Goal: Information Seeking & Learning: Learn about a topic

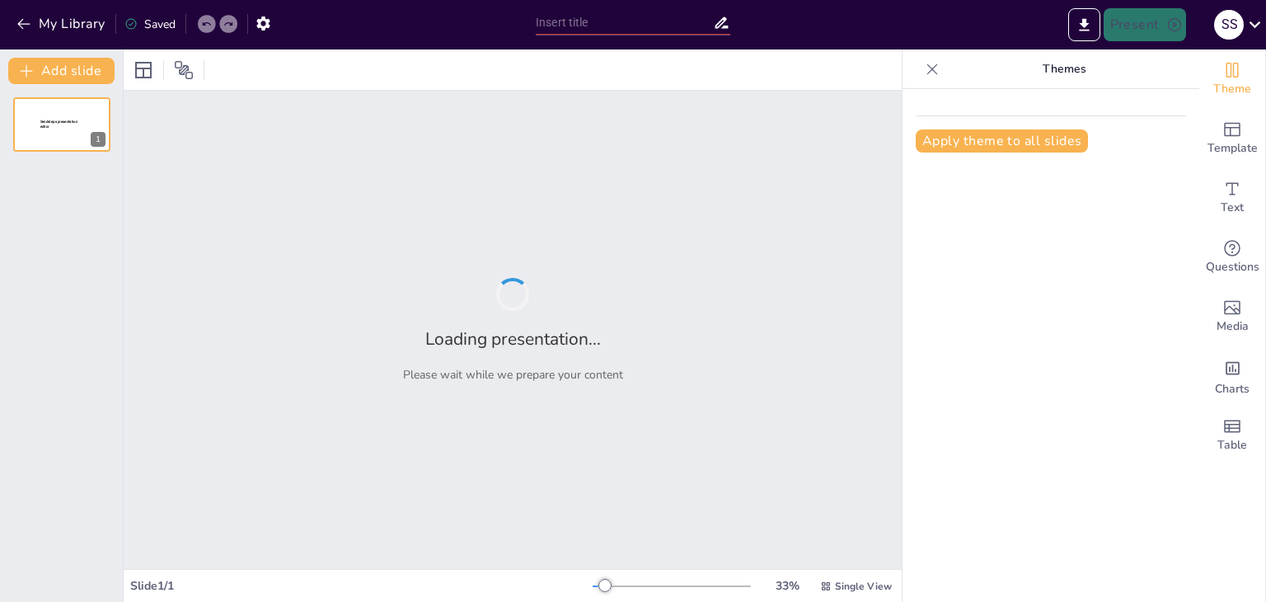
type input "Етика та професійна відповідальність у психології майбутнього"
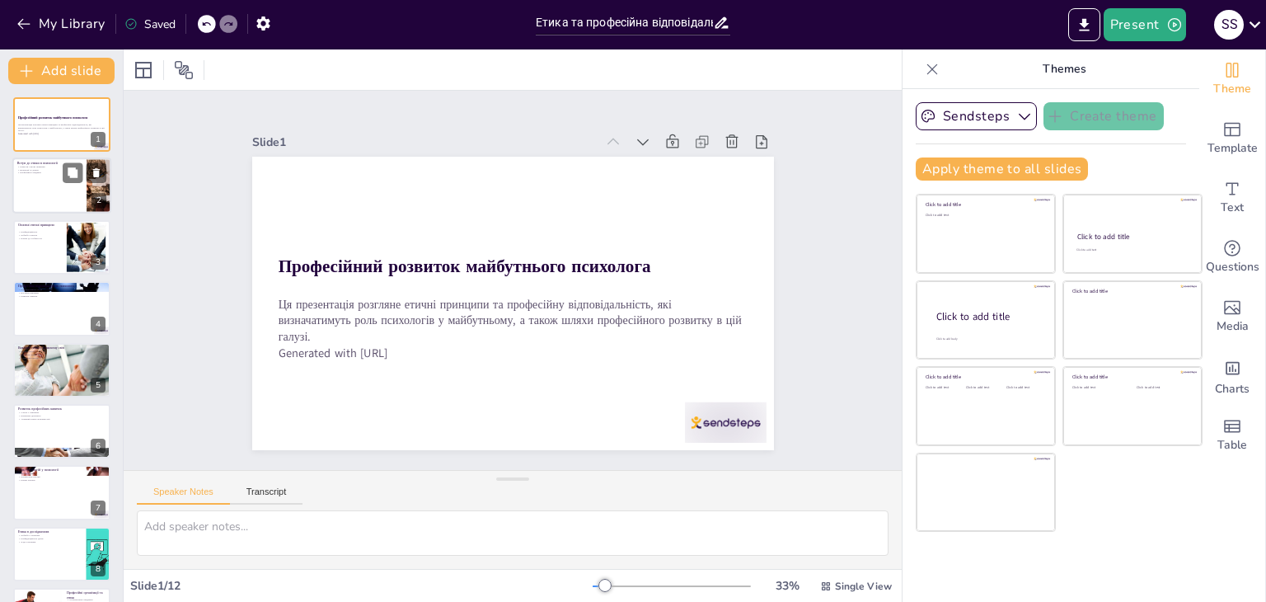
click at [57, 161] on p "Вступ до етики в психології" at bounding box center [49, 163] width 64 height 5
type textarea "Lorem i dolorsi ametconsectet adipisci, elitsedd eius temporin, ut laboreetd ma…"
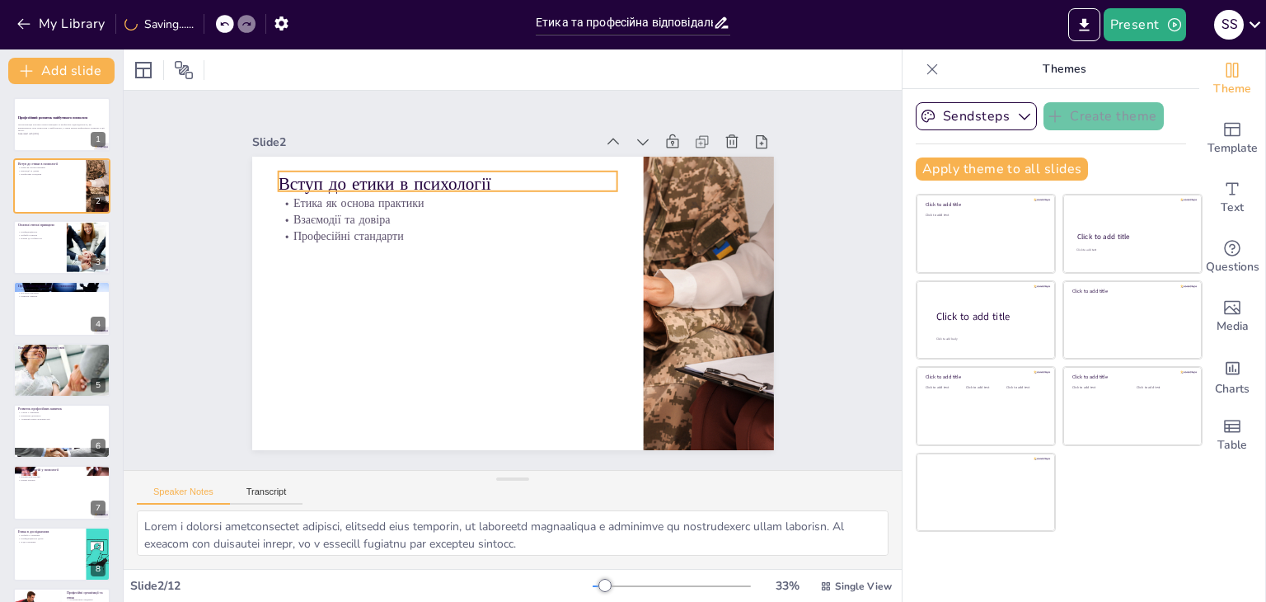
click at [481, 314] on p "Вступ до етики в психології" at bounding box center [596, 361] width 337 height 94
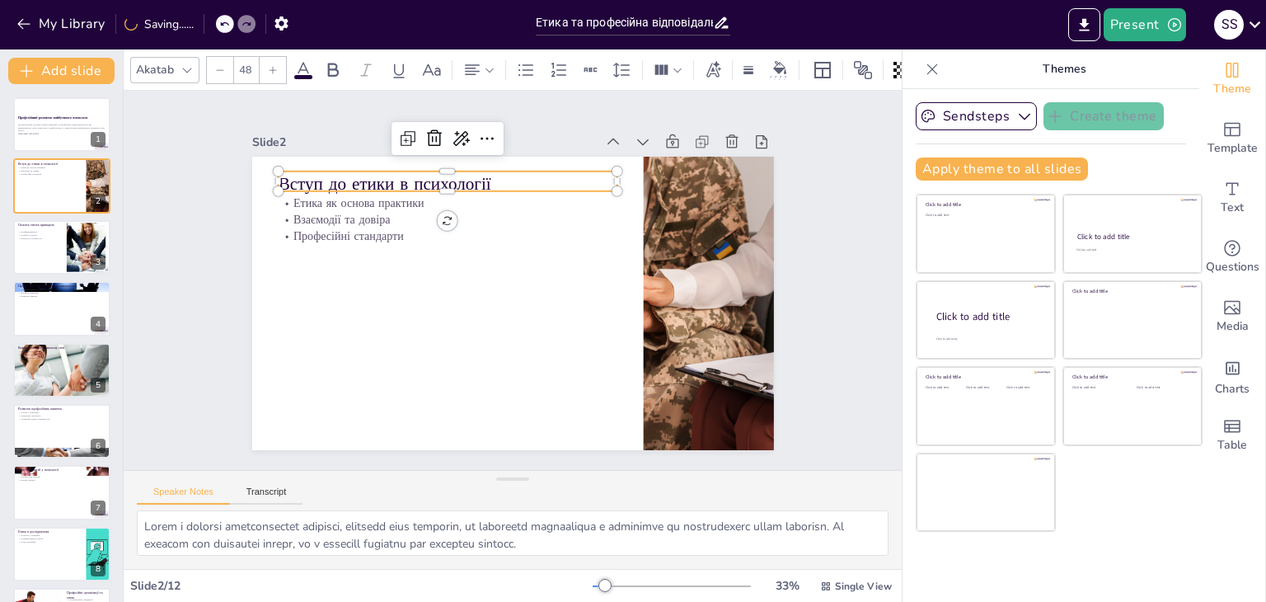
click at [451, 175] on p "Вступ до етики в психології" at bounding box center [404, 324] width 94 height 337
drag, startPoint x: 481, startPoint y: 175, endPoint x: 270, endPoint y: 172, distance: 211.8
click at [429, 316] on p "Вступ до етики в психології" at bounding box center [597, 363] width 337 height 94
copy p "Вступ до етики в психології"
click at [372, 317] on p "Вступ до етики в психології" at bounding box center [532, 397] width 320 height 160
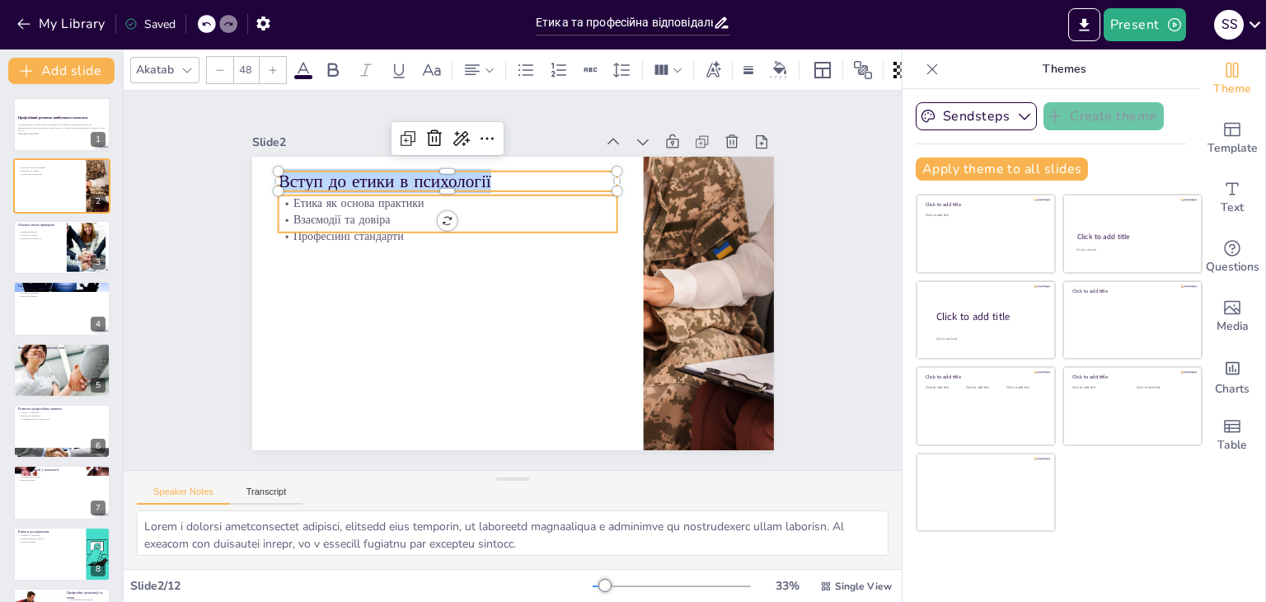
click at [430, 195] on p "Етика як основа практики" at bounding box center [536, 182] width 213 height 284
type input "32"
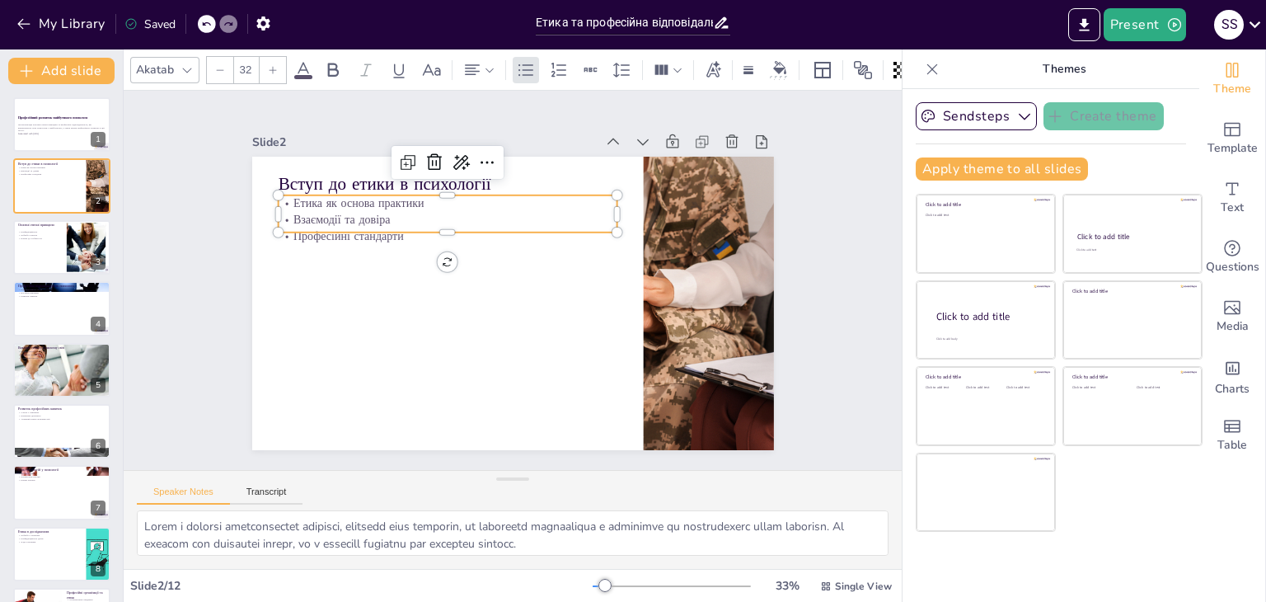
click at [556, 195] on p "Етика як основа практики" at bounding box center [582, 207] width 52 height 339
drag, startPoint x: 279, startPoint y: 194, endPoint x: 390, endPoint y: 225, distance: 114.8
click at [390, 225] on div "Етика як основа практики Взаємодії та довіра Професійні стандарти" at bounding box center [429, 322] width 151 height 338
copy div "Етика як основа практики Взаємодії та довіра Професійні стандарти"
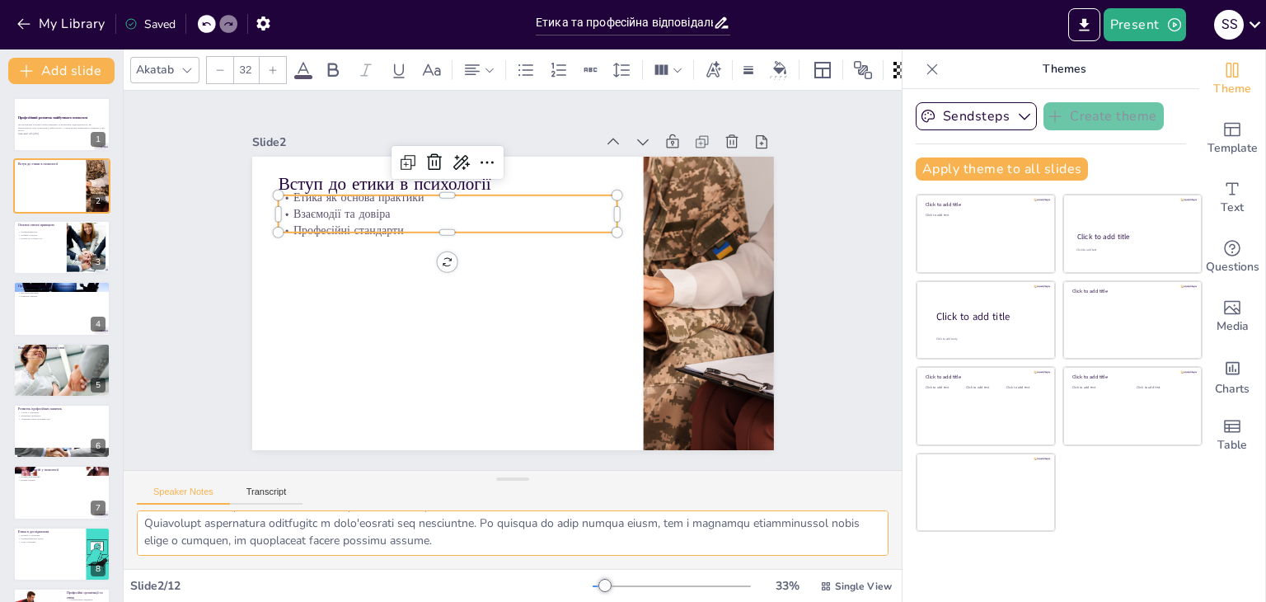
drag, startPoint x: 141, startPoint y: 527, endPoint x: 562, endPoint y: 550, distance: 421.8
click at [562, 550] on textarea at bounding box center [513, 532] width 752 height 45
click at [19, 251] on div at bounding box center [61, 247] width 99 height 56
type textarea "Конфіденційність є критично важливою для створення безпечного простору для кліє…"
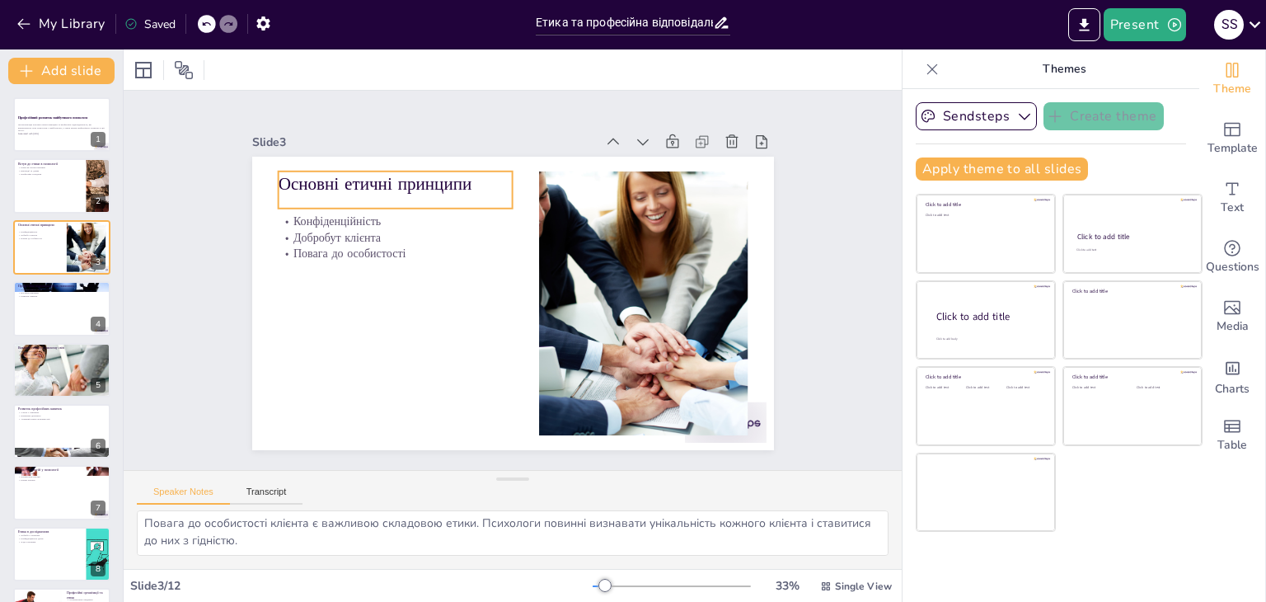
click at [352, 182] on p "Основні етичні принципи" at bounding box center [459, 137] width 215 height 138
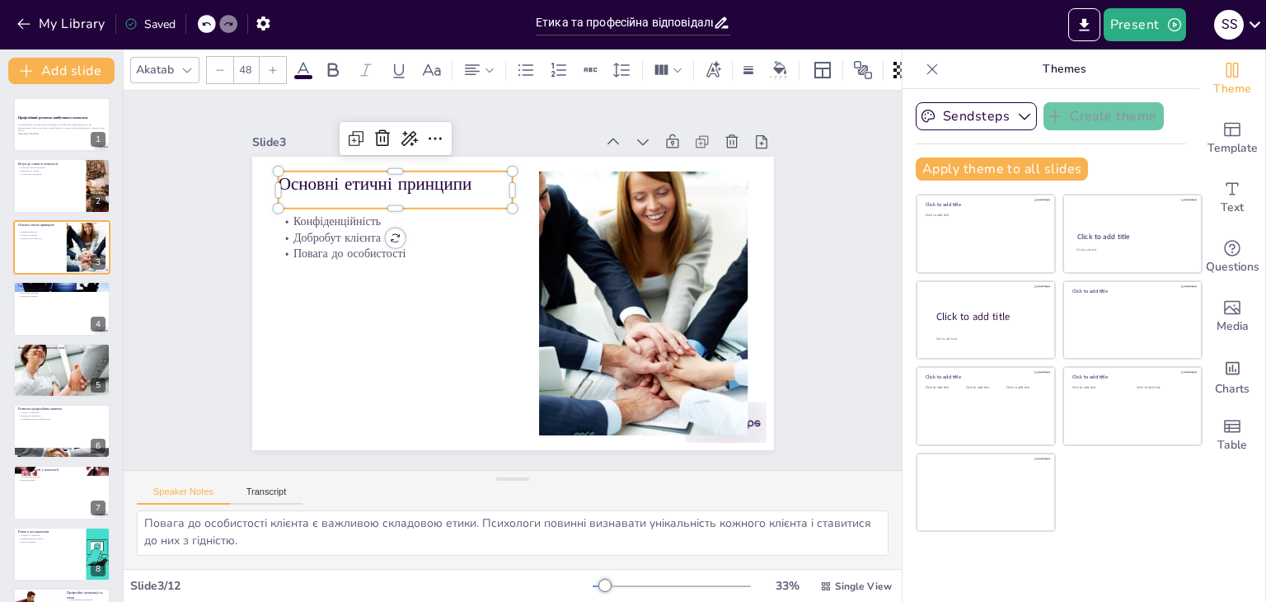
click at [572, 182] on p "Основні етичні принципи" at bounding box center [596, 153] width 49 height 236
drag, startPoint x: 455, startPoint y: 181, endPoint x: 264, endPoint y: 168, distance: 191.6
click at [264, 168] on div "Конфіденційність Добробут клієнта Повага до особистості Основні етичні принципи" at bounding box center [494, 294] width 544 height 594
copy p "Основні етичні принципи"
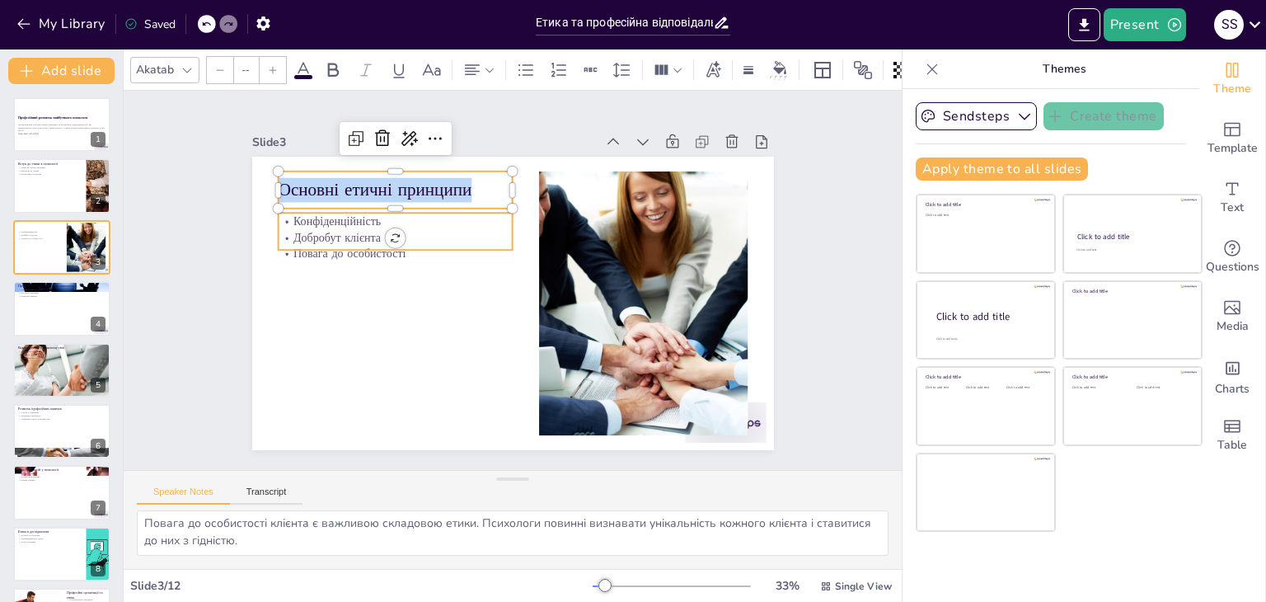
click at [530, 228] on p "Добробут клієнта" at bounding box center [636, 258] width 212 height 131
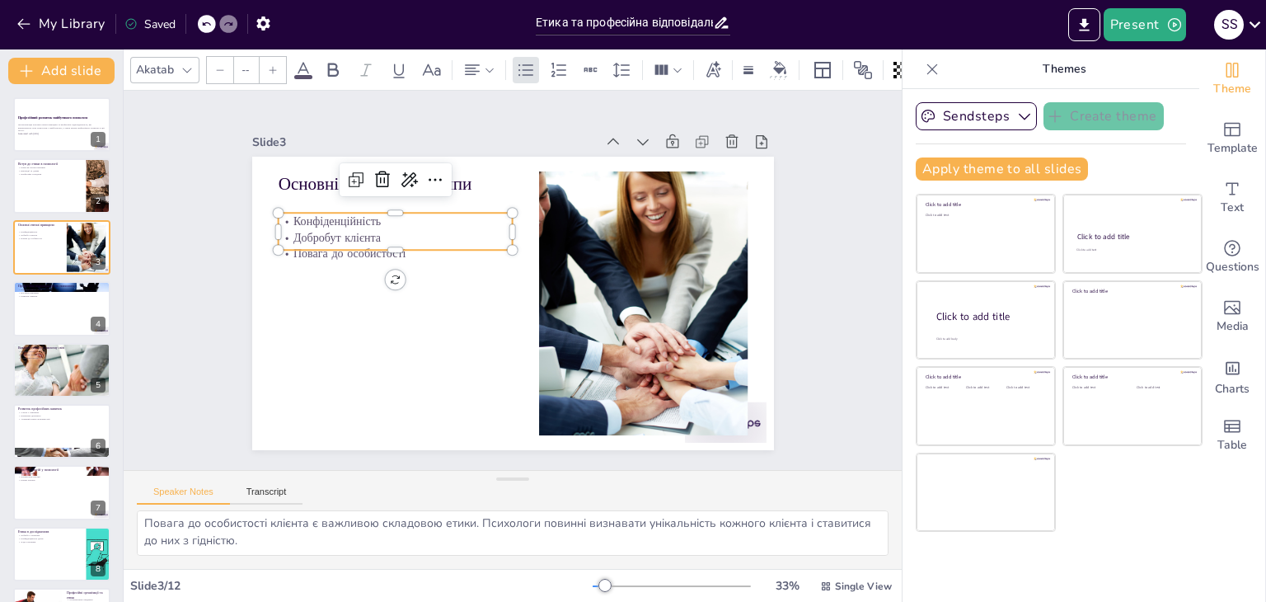
type input "32"
click at [351, 255] on p "Добробут клієнта" at bounding box center [417, 360] width 132 height 211
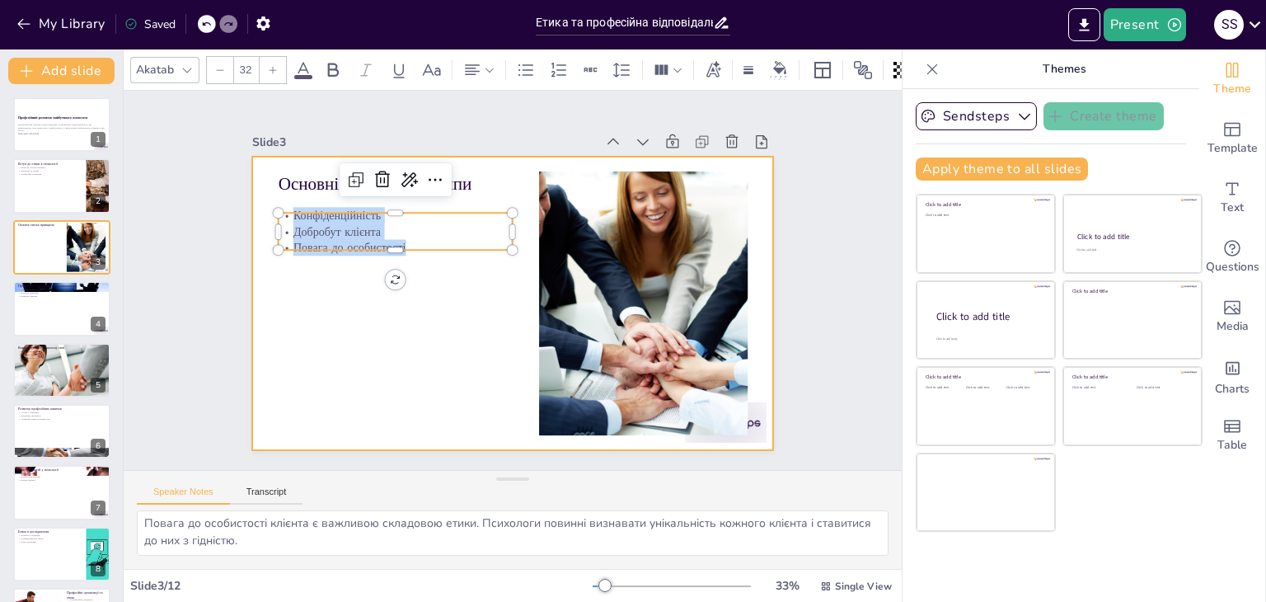
drag, startPoint x: 280, startPoint y: 210, endPoint x: 398, endPoint y: 251, distance: 124.9
click at [398, 251] on div "Основні етичні принципи Конфіденційність Добробут клієнта Повага до особистості" at bounding box center [535, 275] width 396 height 571
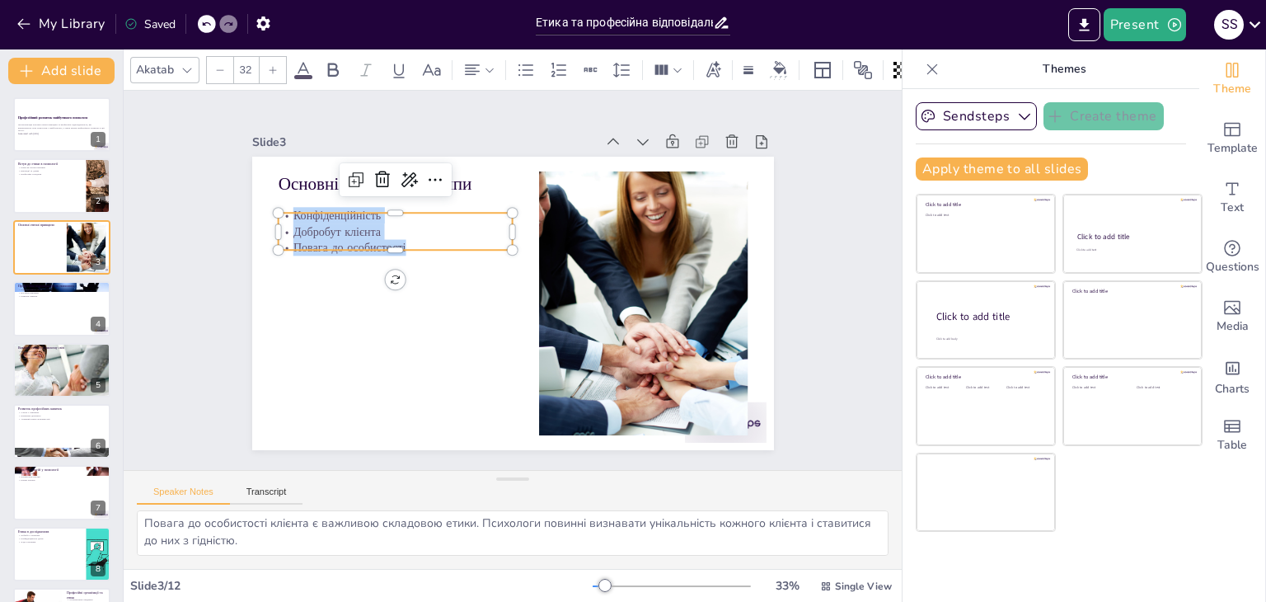
copy div "Конфіденційність Добробут клієнта Повага до особистості"
drag, startPoint x: 138, startPoint y: 511, endPoint x: 527, endPoint y: 546, distance: 390.6
click at [527, 546] on textarea "Конфіденційність є критично важливою для створення безпечного простору для кліє…" at bounding box center [513, 532] width 752 height 45
click at [48, 292] on p "Постійне навчання" at bounding box center [61, 292] width 89 height 3
type textarea "Психологи повинні усвідомлювати, що їхні дії можуть мати значний вплив на життя…"
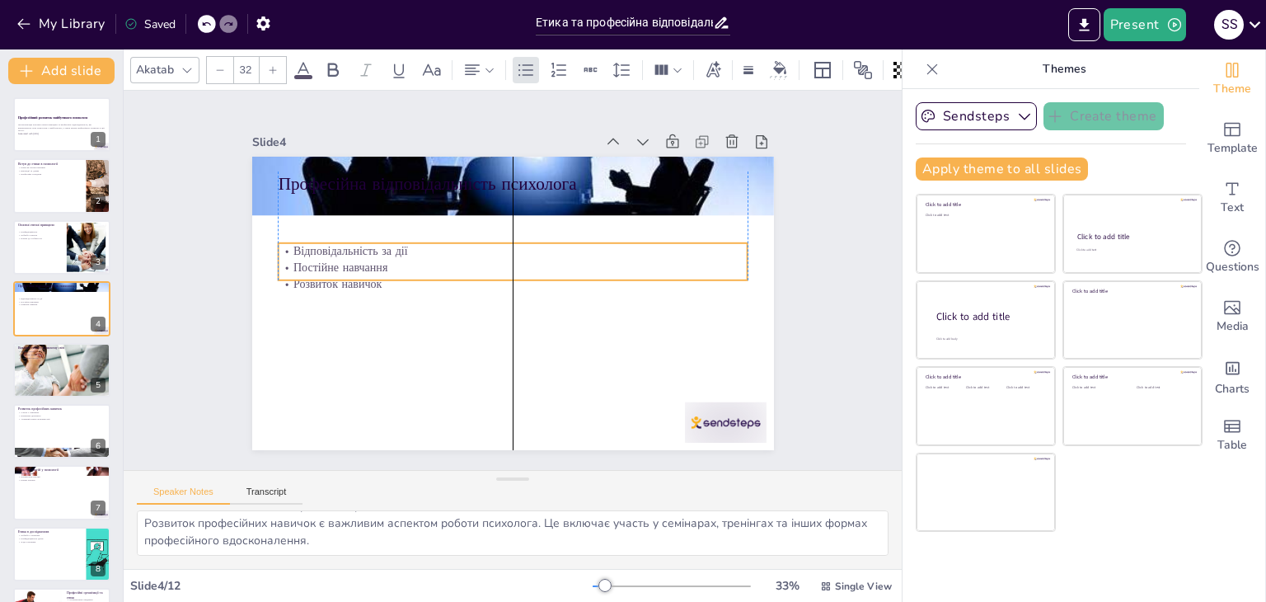
drag, startPoint x: 290, startPoint y: 228, endPoint x: 283, endPoint y: 288, distance: 59.8
click at [352, 288] on p "Розвиток навичок" at bounding box center [515, 281] width 326 height 359
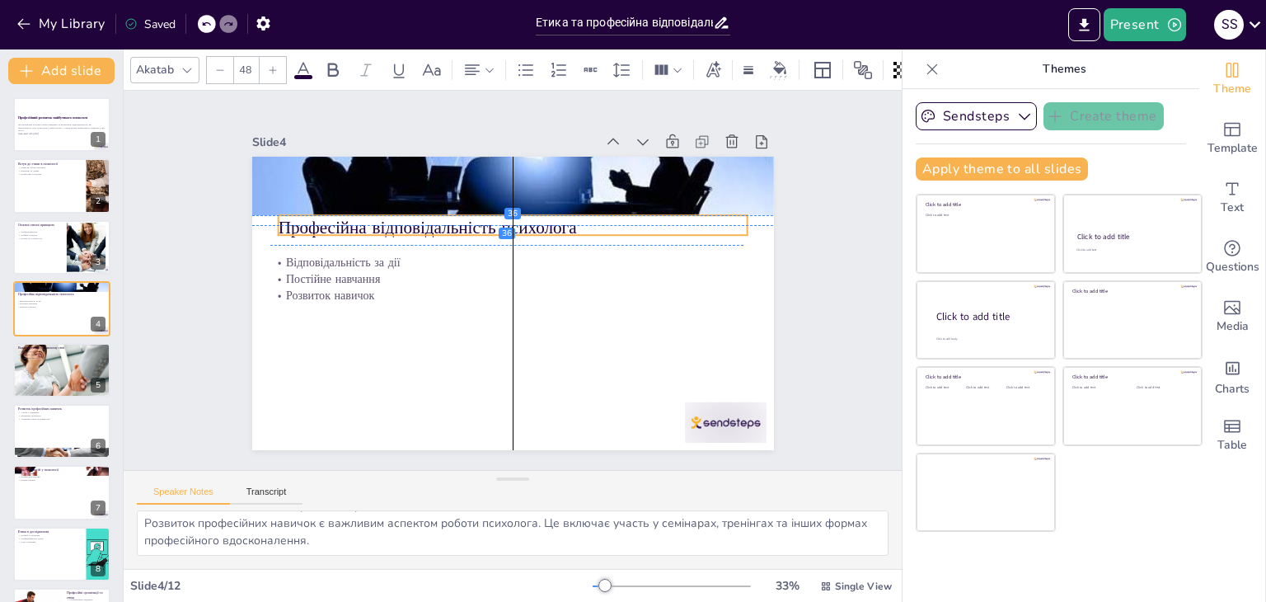
drag, startPoint x: 302, startPoint y: 173, endPoint x: 298, endPoint y: 222, distance: 48.8
click at [330, 222] on p "Професійна відповідальність психолога" at bounding box center [539, 326] width 419 height 256
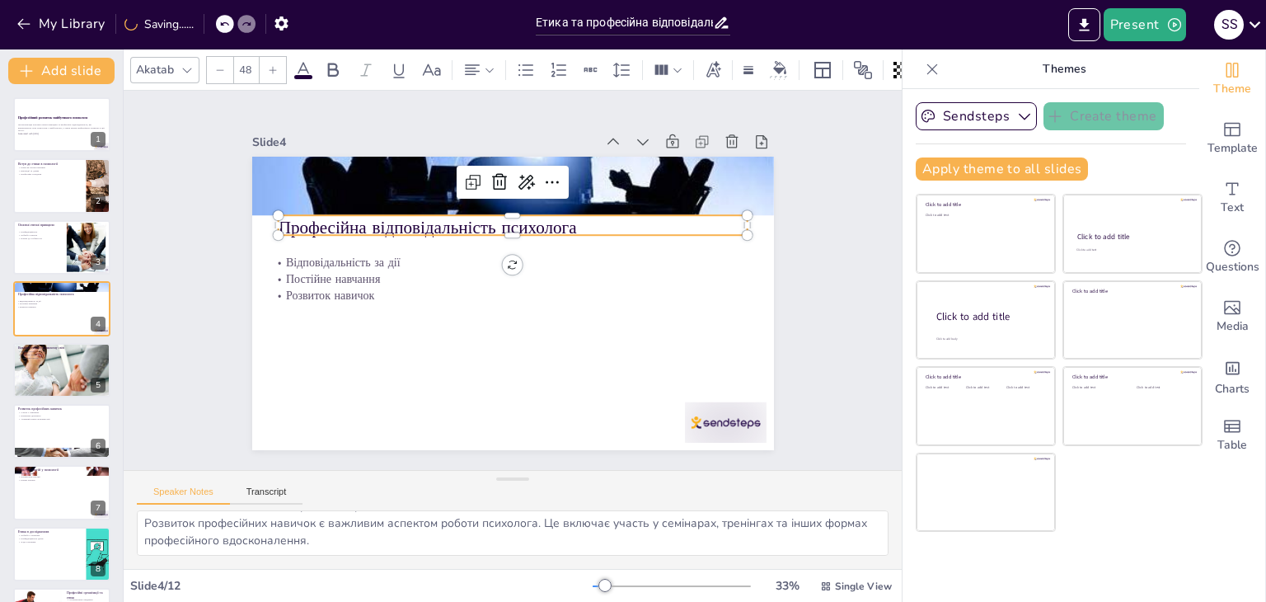
click at [571, 225] on p "Професійна відповідальність психолога" at bounding box center [558, 254] width 256 height 419
click at [571, 225] on p "Професійна відповідальність психолога" at bounding box center [563, 264] width 168 height 454
drag, startPoint x: 571, startPoint y: 225, endPoint x: 503, endPoint y: 227, distance: 68.4
click at [503, 227] on p "Професійна відповідальність психолога" at bounding box center [529, 227] width 454 height 168
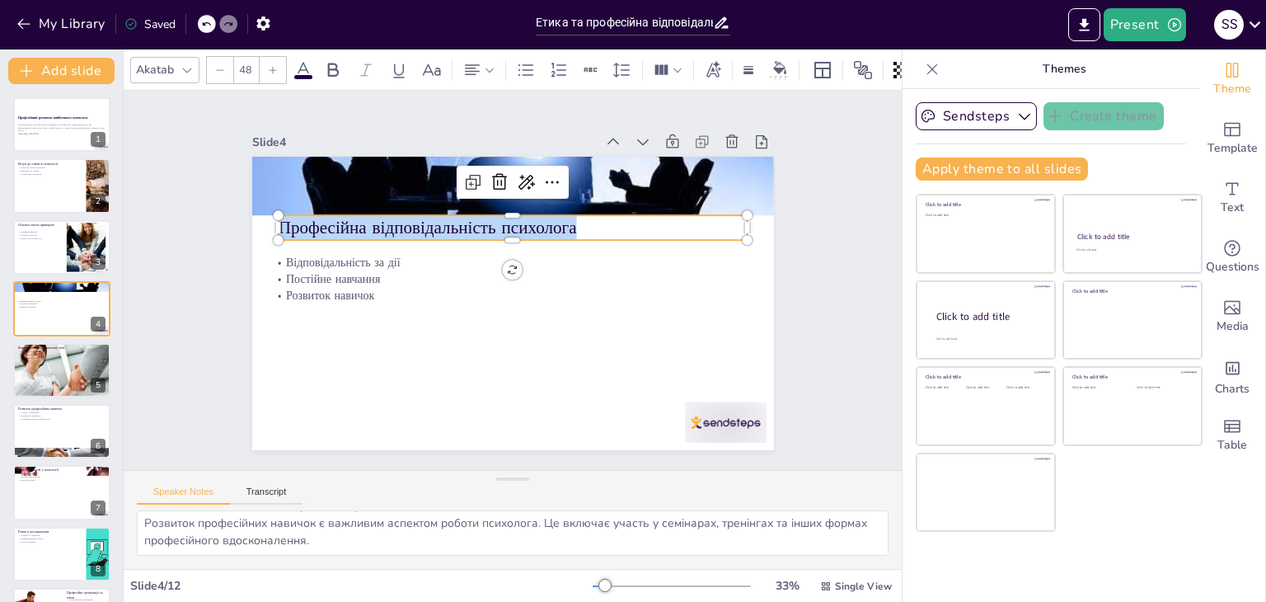
drag, startPoint x: 508, startPoint y: 209, endPoint x: 394, endPoint y: 221, distance: 114.4
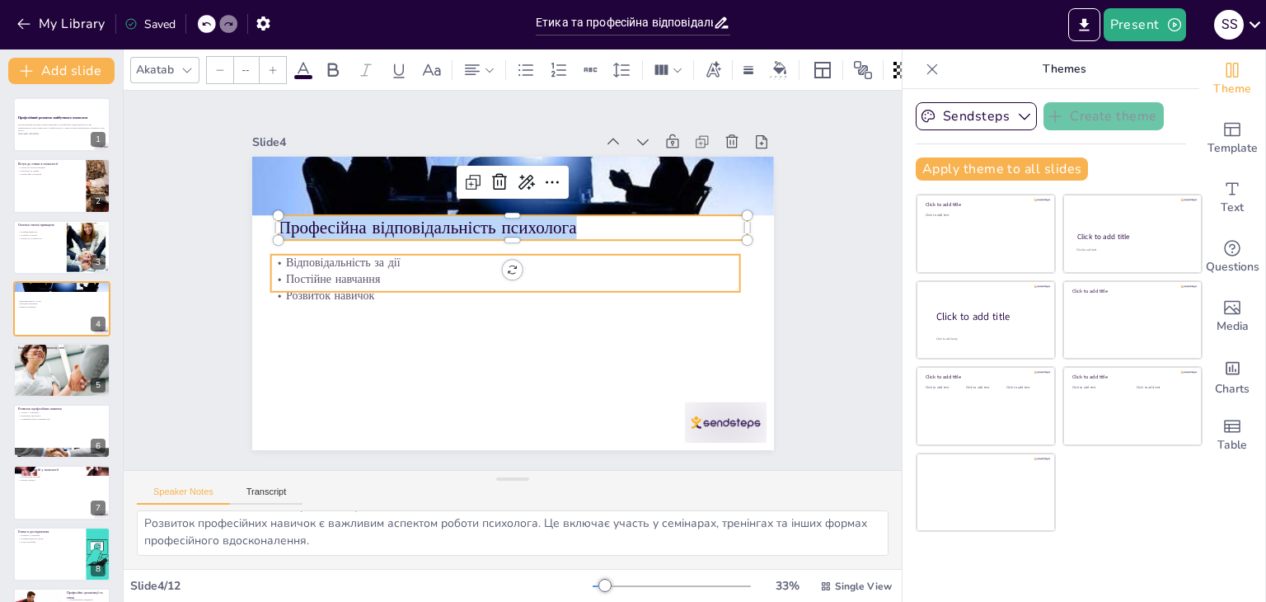
click at [365, 270] on p "Постійне навчання" at bounding box center [509, 273] width 289 height 389
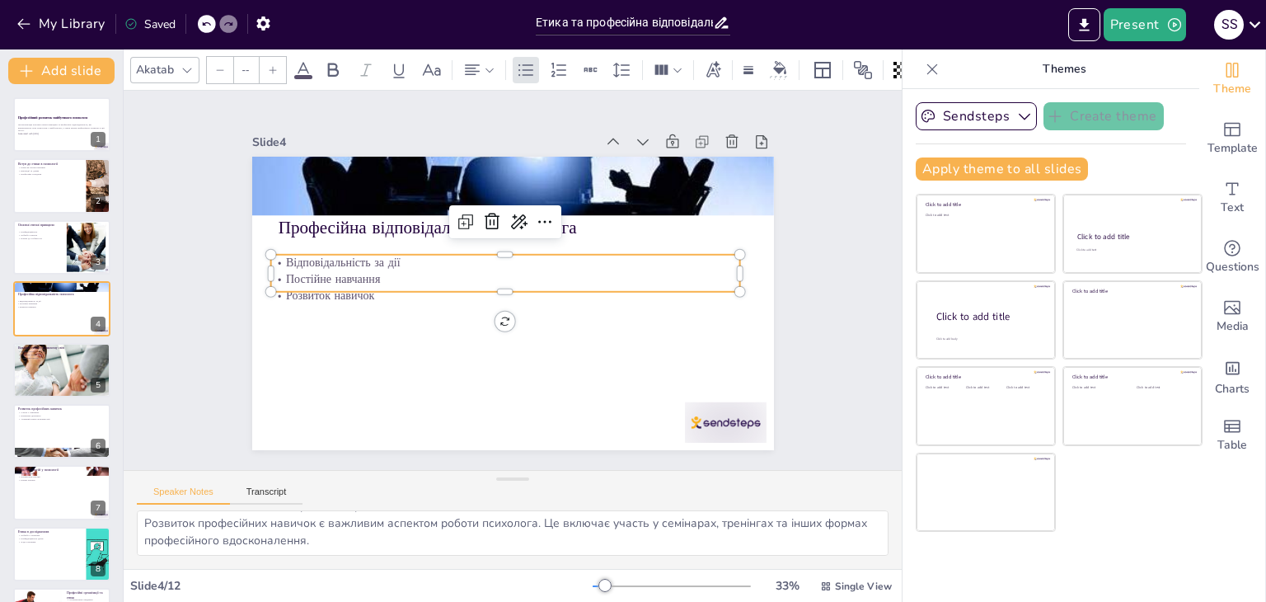
type input "32"
click at [391, 270] on p "Постійне навчання" at bounding box center [515, 287] width 249 height 415
drag, startPoint x: 274, startPoint y: 250, endPoint x: 364, endPoint y: 279, distance: 95.4
click at [377, 279] on div "Відповідальність за дії Постійне навчання Розвиток навичок" at bounding box center [515, 269] width 277 height 431
copy div "Відповідальність за дії Постійне навчання Розвиток навичок"
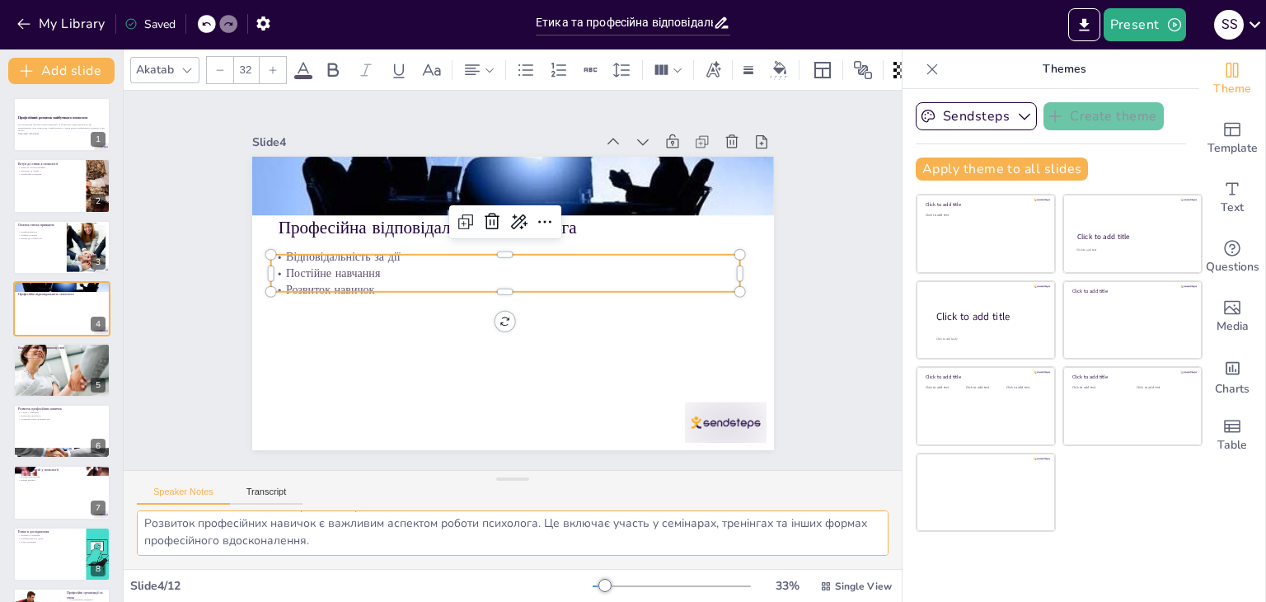
drag, startPoint x: 146, startPoint y: 519, endPoint x: 368, endPoint y: 546, distance: 224.2
click at [380, 560] on div "Психологи повинні усвідомлювати, що їхні дії можуть мати значний вплив на життя…" at bounding box center [513, 539] width 778 height 59
click at [50, 345] on p "Виклики етики у сучасному світі" at bounding box center [61, 347] width 89 height 5
type textarea "Використання нових технологій вимагає від психологів адаптації до нових умов ро…"
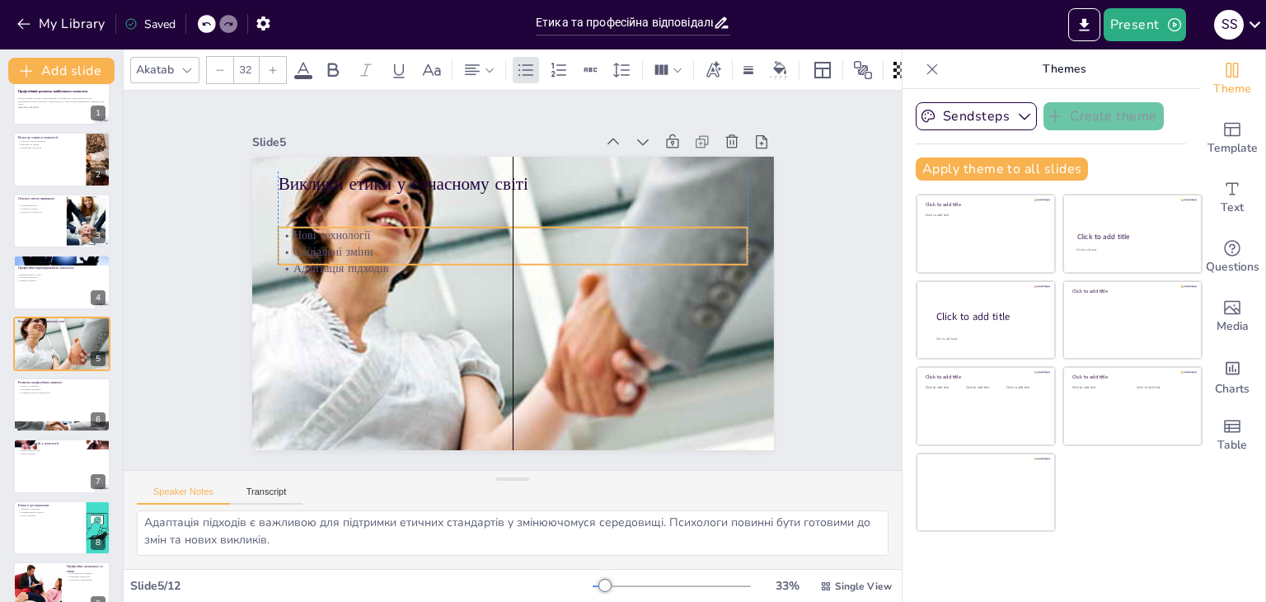
drag, startPoint x: 288, startPoint y: 236, endPoint x: 290, endPoint y: 268, distance: 32.2
click at [492, 268] on p "Адаптація підходів" at bounding box center [500, 280] width 16 height 470
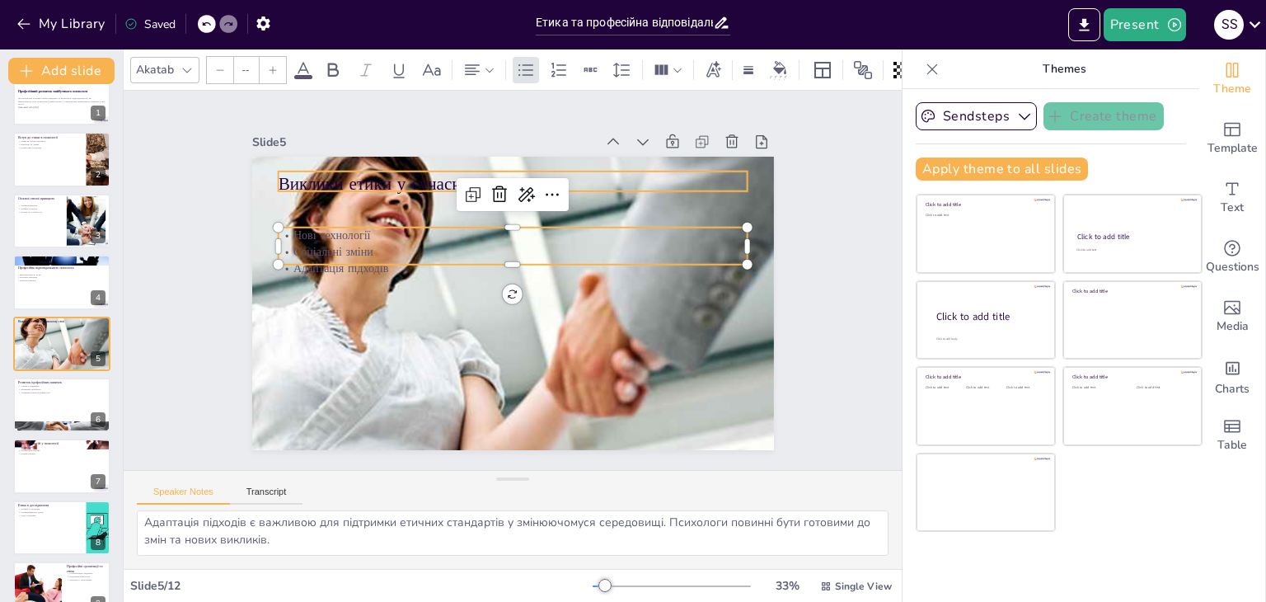
click at [521, 179] on p "Виклики етики у сучасному світі" at bounding box center [605, 310] width 168 height 454
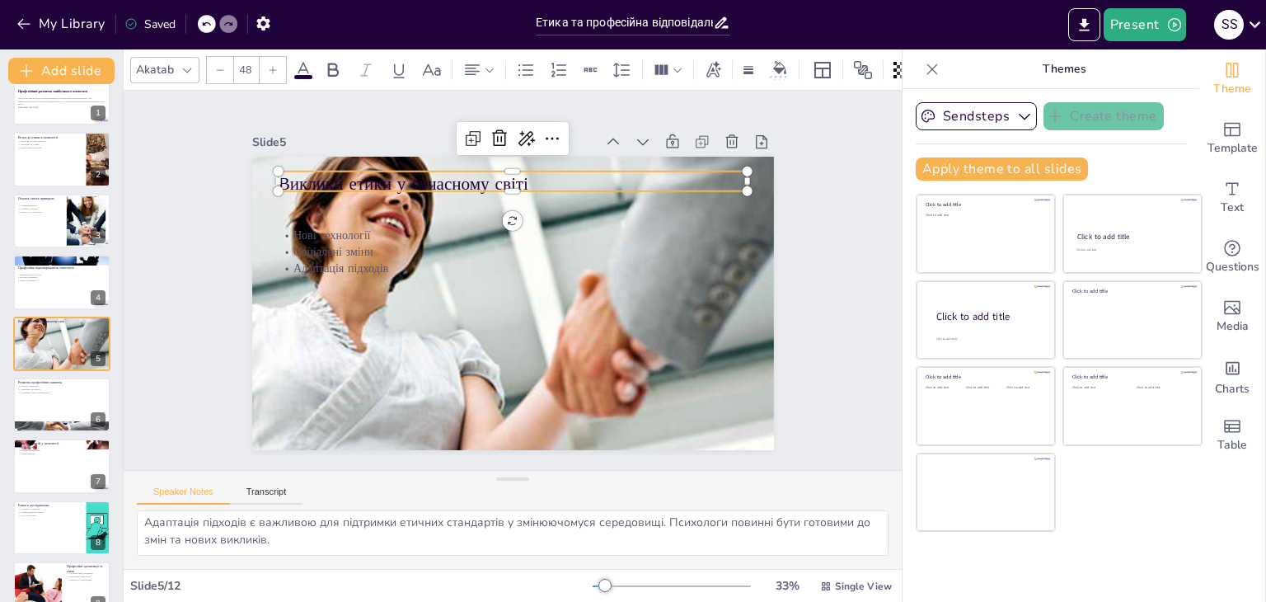
click at [443, 179] on p "Виклики етики у сучасному світі" at bounding box center [591, 223] width 296 height 394
drag, startPoint x: 526, startPoint y: 172, endPoint x: 266, endPoint y: 173, distance: 259.6
click at [445, 173] on p "Виклики етики у сучасному світі" at bounding box center [593, 339] width 296 height 394
copy p "Виклики етики у сучасному світі"
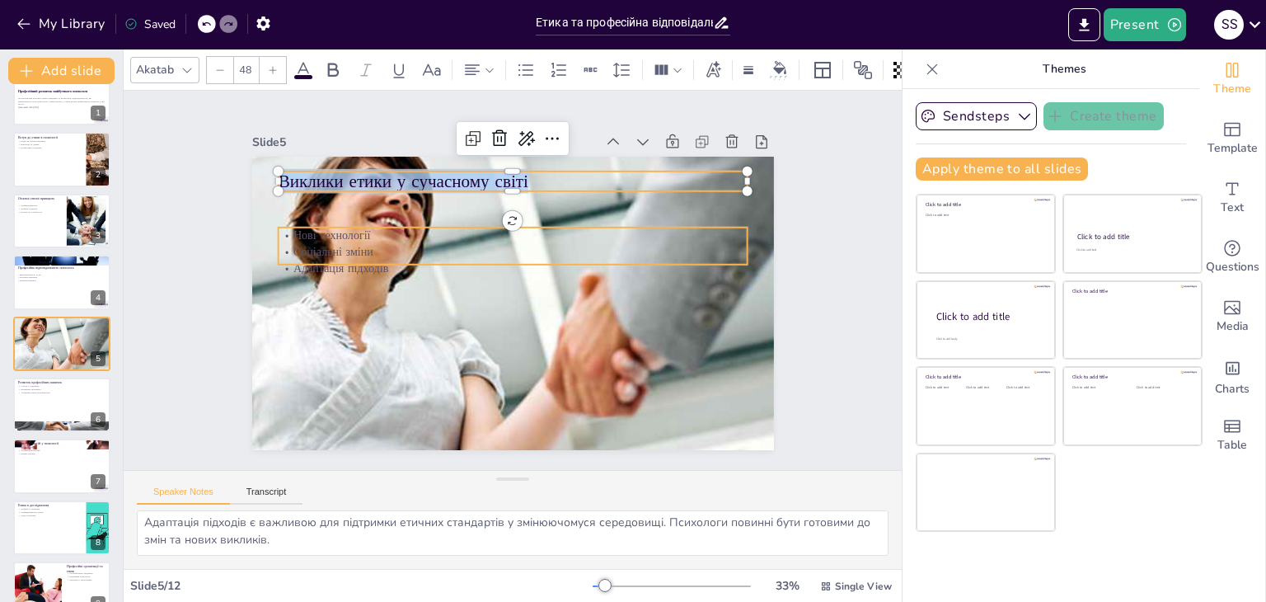
click at [390, 232] on p "Нові технології" at bounding box center [470, 294] width 161 height 452
type input "32"
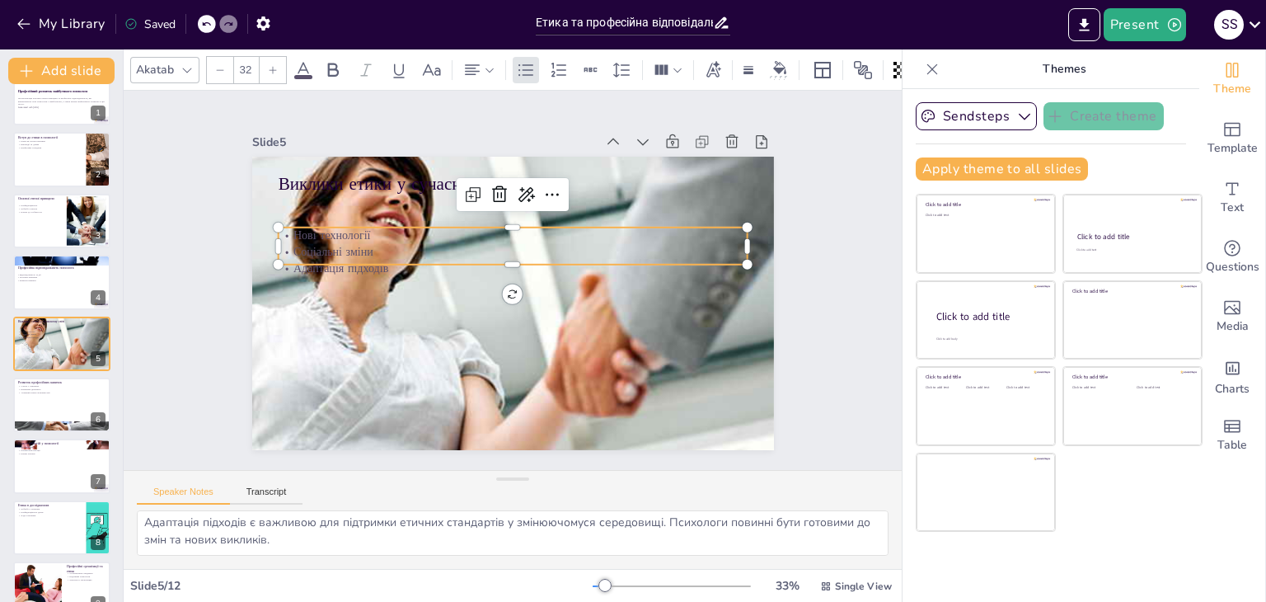
click at [475, 232] on p "Нові технології" at bounding box center [555, 266] width 161 height 452
drag, startPoint x: 278, startPoint y: 226, endPoint x: 375, endPoint y: 252, distance: 100.8
click at [375, 252] on div "Нові технології Соціальні зміни Адаптація підходів" at bounding box center [526, 249] width 448 height 236
copy div "Нові технології Соціальні зміни Адаптація підходів"
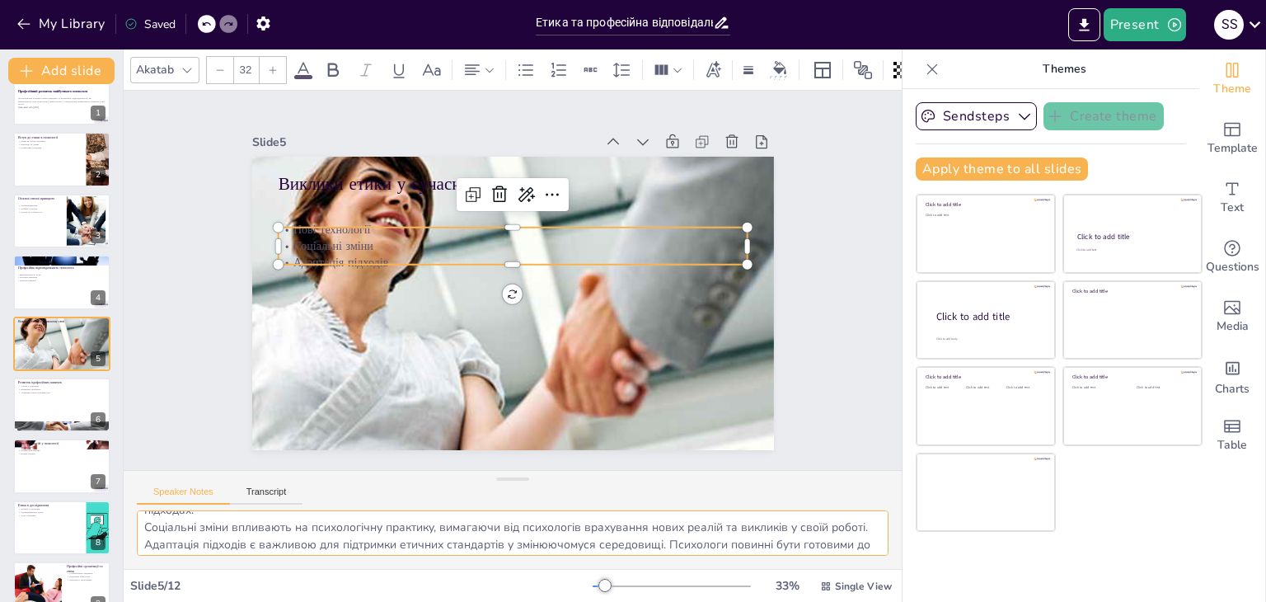
scroll to position [73, 0]
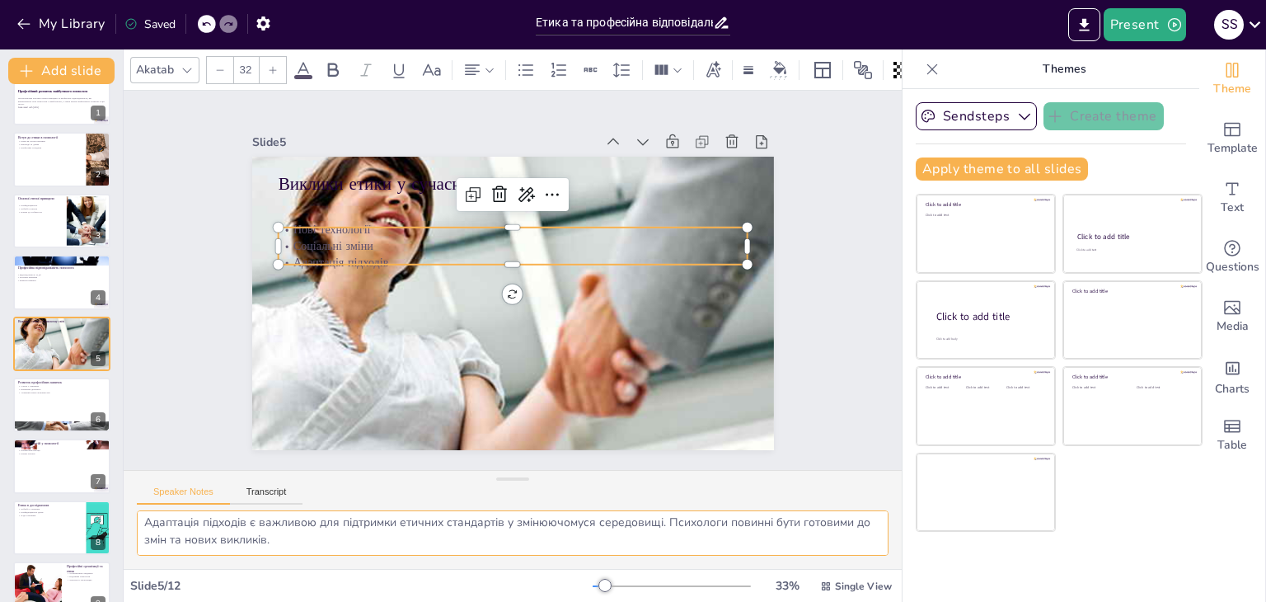
drag, startPoint x: 142, startPoint y: 518, endPoint x: 289, endPoint y: 548, distance: 150.5
click at [289, 548] on textarea "Використання нових технологій вимагає від психологів адаптації до нових умов ро…" at bounding box center [513, 532] width 752 height 45
click at [62, 377] on div "Професійний розвиток майбутнього психолога Ця презентація розгляне етичні принц…" at bounding box center [61, 435] width 123 height 729
click at [73, 400] on button at bounding box center [73, 392] width 20 height 20
type textarea "Участь у семінарах є важливою для отримання нових знань та навичок. Це також мо…"
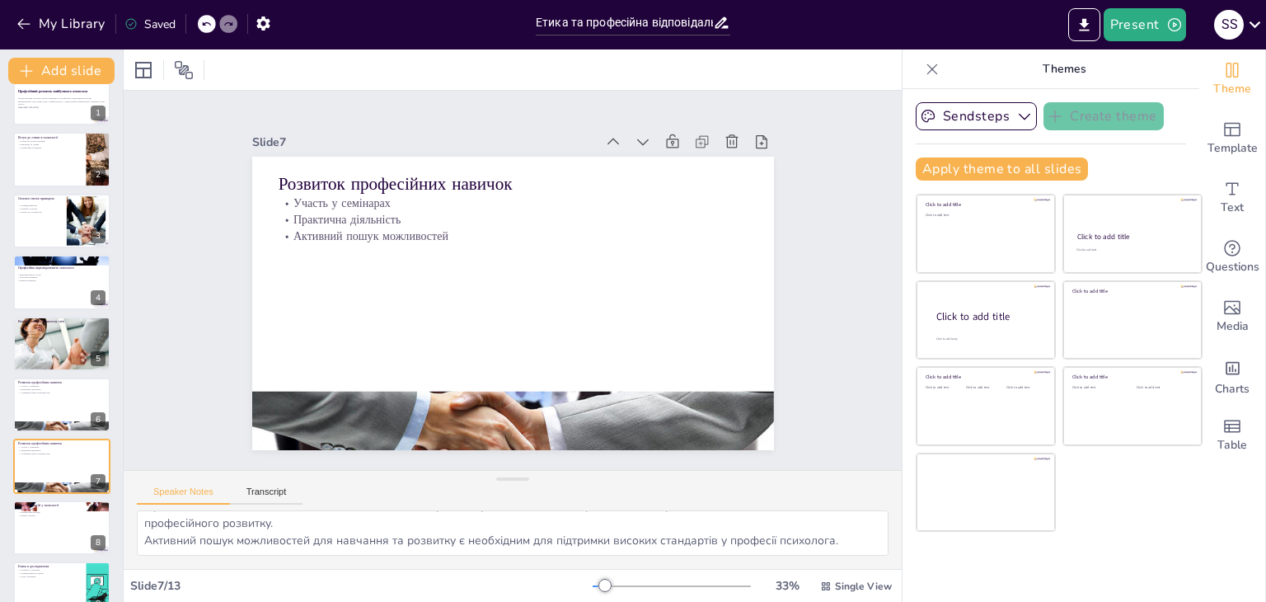
scroll to position [149, 0]
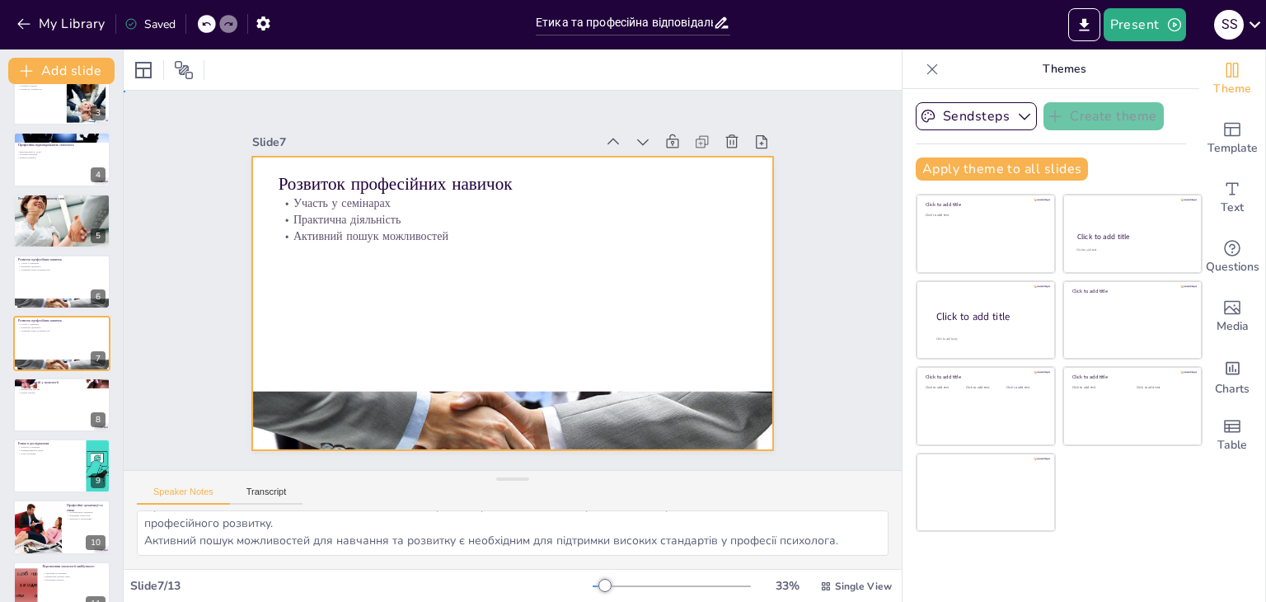
click at [330, 238] on div at bounding box center [491, 284] width 396 height 571
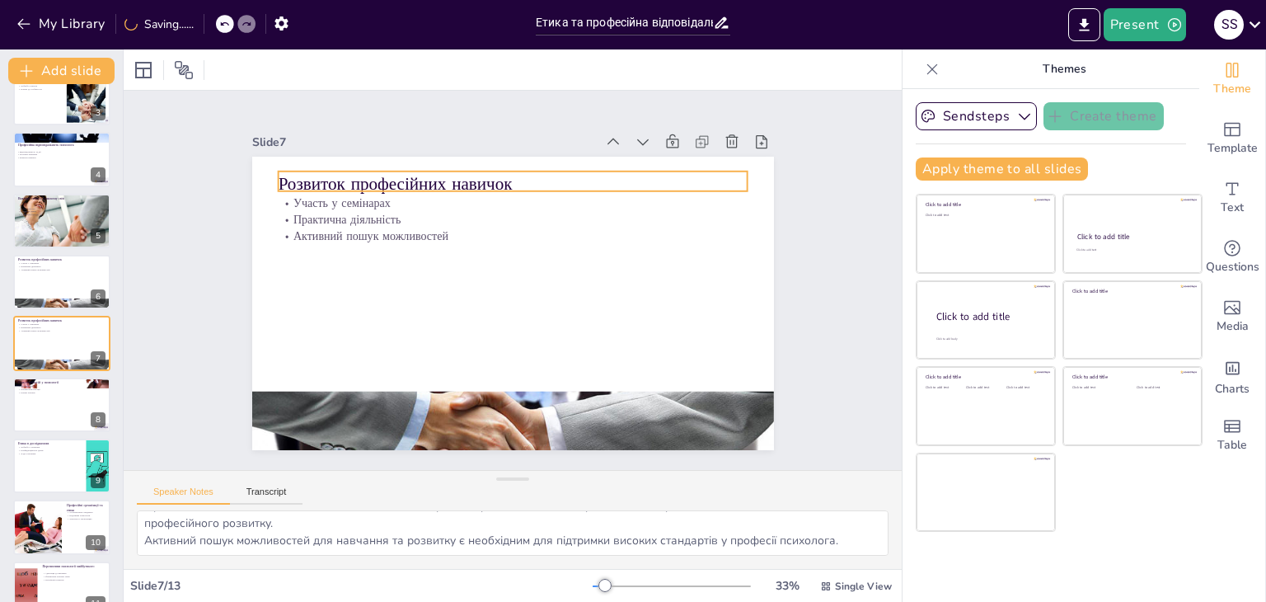
click at [402, 172] on p "Розвиток професійних навичок" at bounding box center [560, 196] width 419 height 256
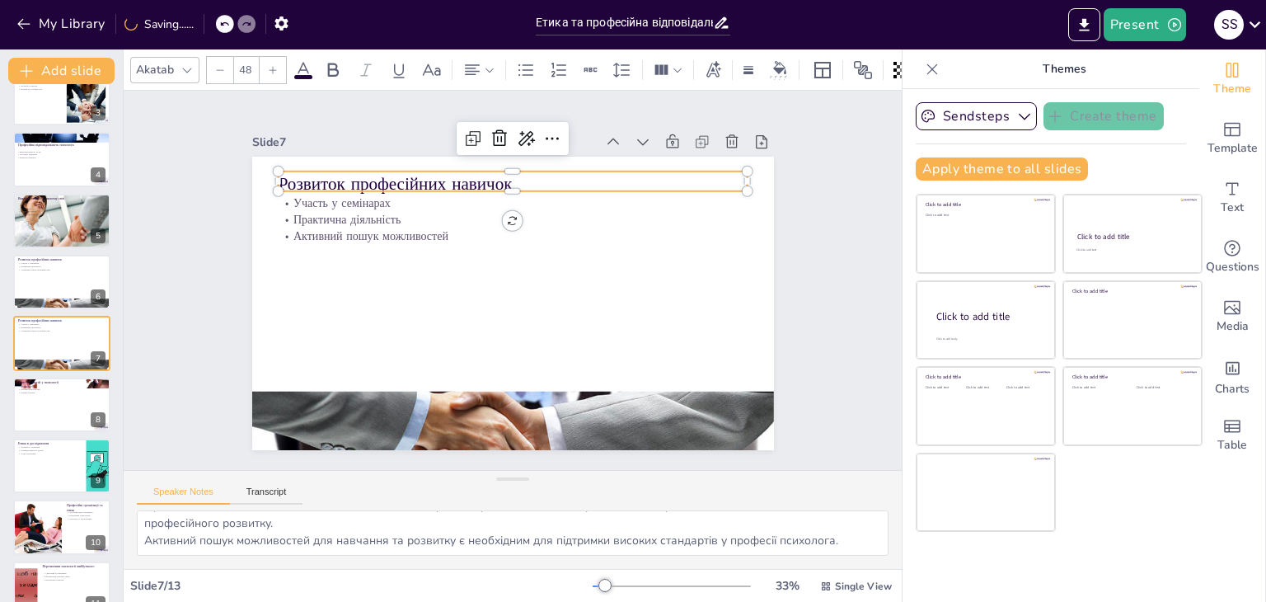
click at [402, 172] on p "Розвиток професійних навичок" at bounding box center [492, 185] width 464 height 122
drag, startPoint x: 548, startPoint y: 181, endPoint x: 265, endPoint y: 166, distance: 283.1
click at [315, 166] on div "Участь у семінарах Практична діяльність Активний пошук можливостей Розвиток про…" at bounding box center [535, 287] width 440 height 587
copy p "Розвиток професійних навичок"
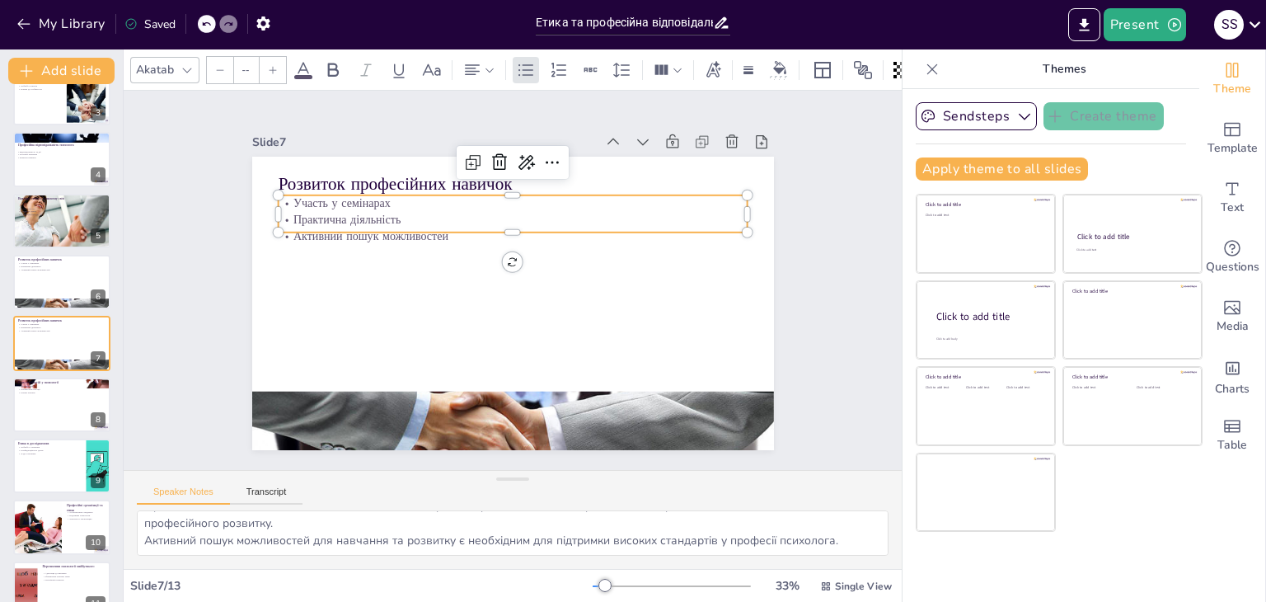
type input "32"
click at [556, 200] on p "Участь у семінарах" at bounding box center [588, 288] width 65 height 469
drag, startPoint x: 278, startPoint y: 189, endPoint x: 439, endPoint y: 218, distance: 164.2
click at [439, 247] on div "Участь у семінарах Практична діяльність Активний пошук можливостей" at bounding box center [533, 342] width 462 height 191
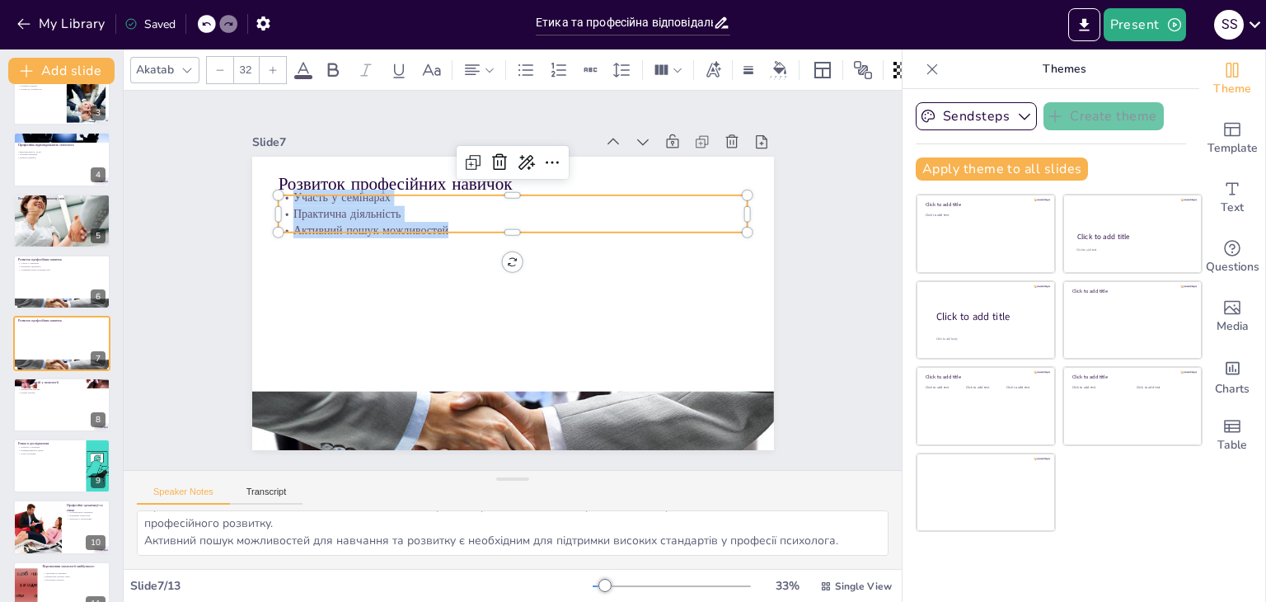
copy div "Участь у семінарах Практична діяльність Активний пошук можливостей"
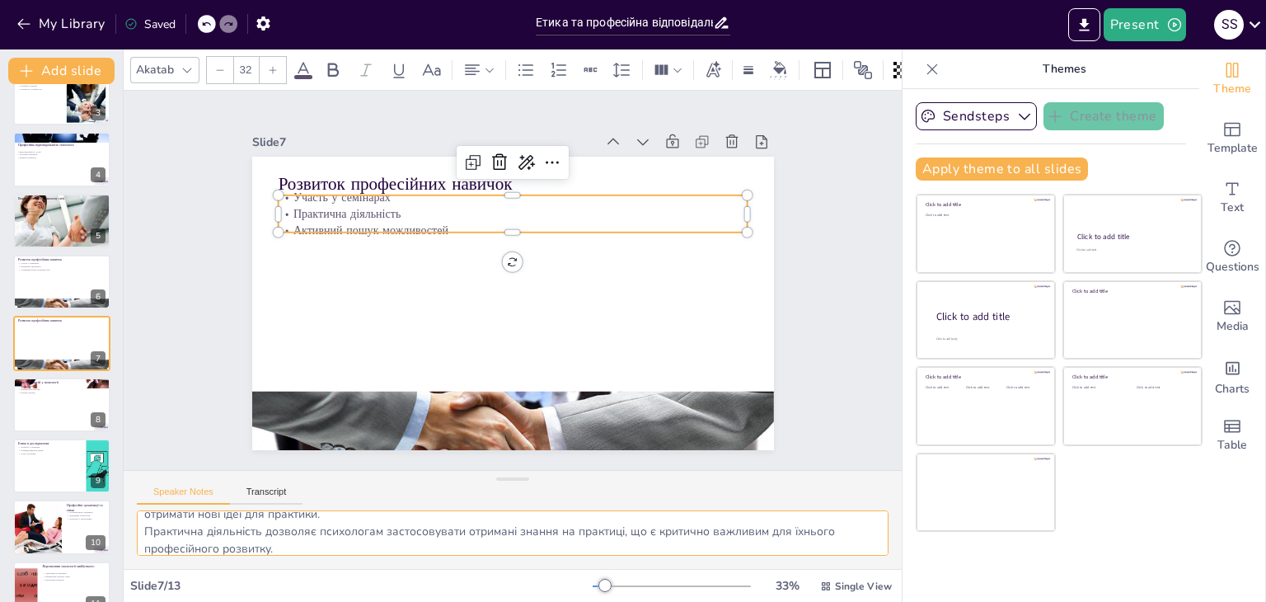
scroll to position [55, 0]
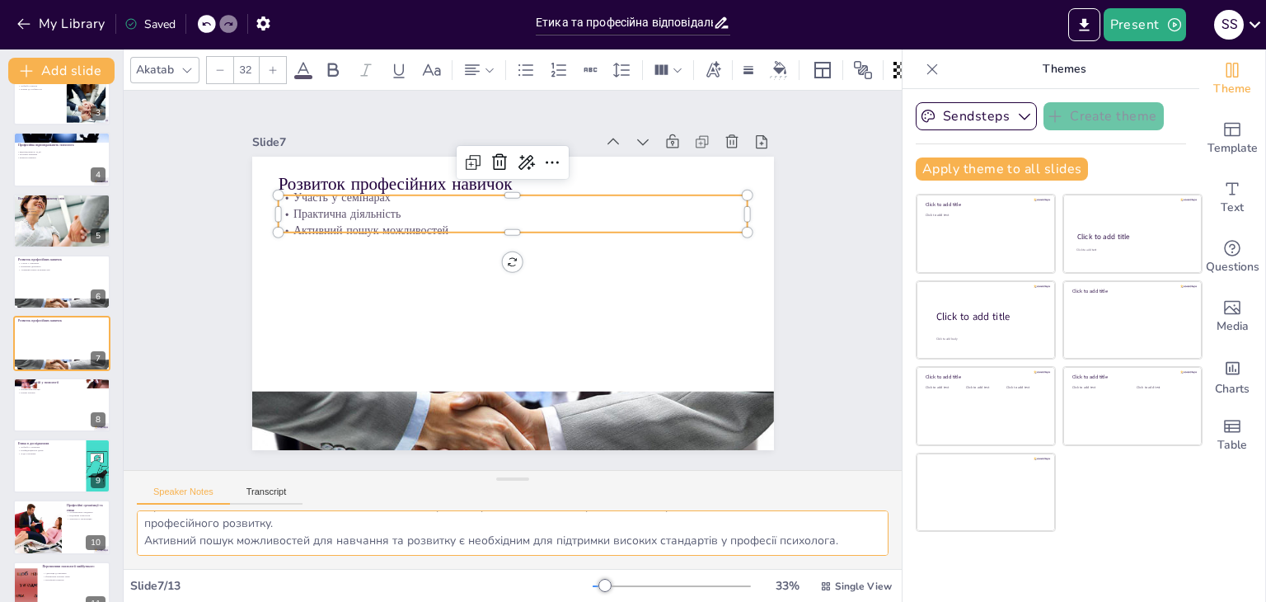
drag, startPoint x: 144, startPoint y: 518, endPoint x: 844, endPoint y: 567, distance: 701.4
click at [844, 567] on div "Участь у семінарах є важливою для отримання нових знань та навичок. Це також мо…" at bounding box center [513, 539] width 778 height 59
click at [45, 387] on p "Онлайн-консультації" at bounding box center [61, 388] width 89 height 3
type textarea "Телемедицина є новим підходом у психології, що дозволяє надавати послуги віддал…"
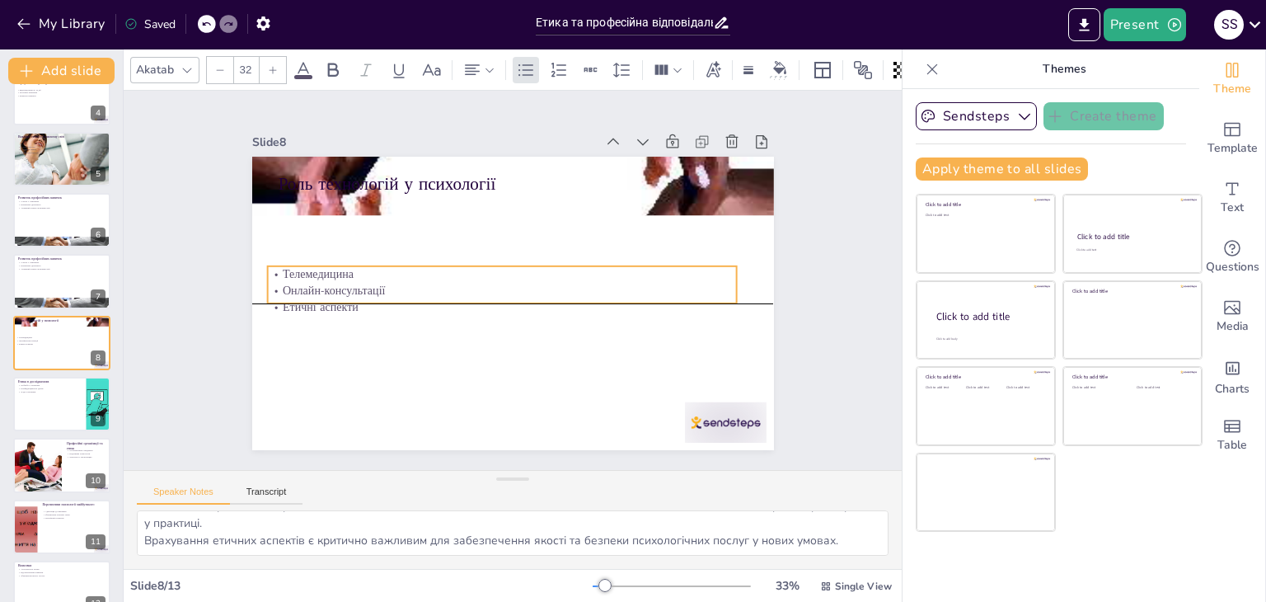
drag, startPoint x: 318, startPoint y: 220, endPoint x: 307, endPoint y: 305, distance: 85.6
click at [310, 305] on p "Онлайн-консультації" at bounding box center [517, 266] width 415 height 249
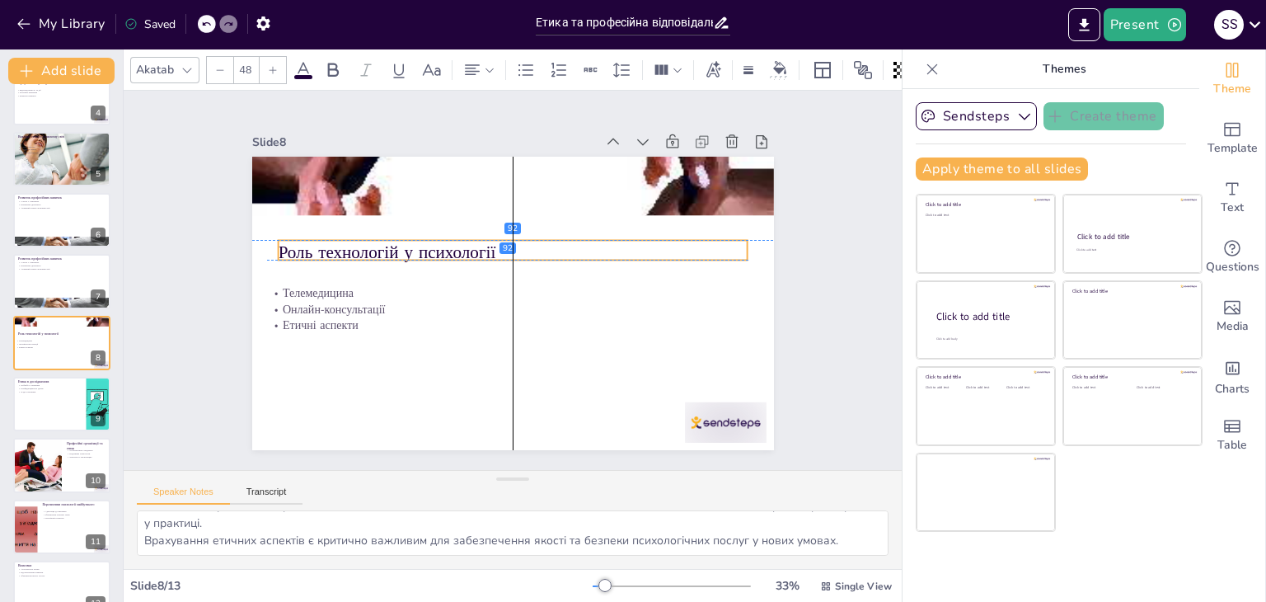
drag, startPoint x: 337, startPoint y: 172, endPoint x: 338, endPoint y: 241, distance: 69.2
click at [338, 241] on p "Роль технологій у психології" at bounding box center [506, 252] width 464 height 121
click at [488, 250] on p "Роль технологій у психології" at bounding box center [490, 264] width 296 height 394
click at [488, 250] on p "Роль технологій у психології" at bounding box center [539, 272] width 168 height 454
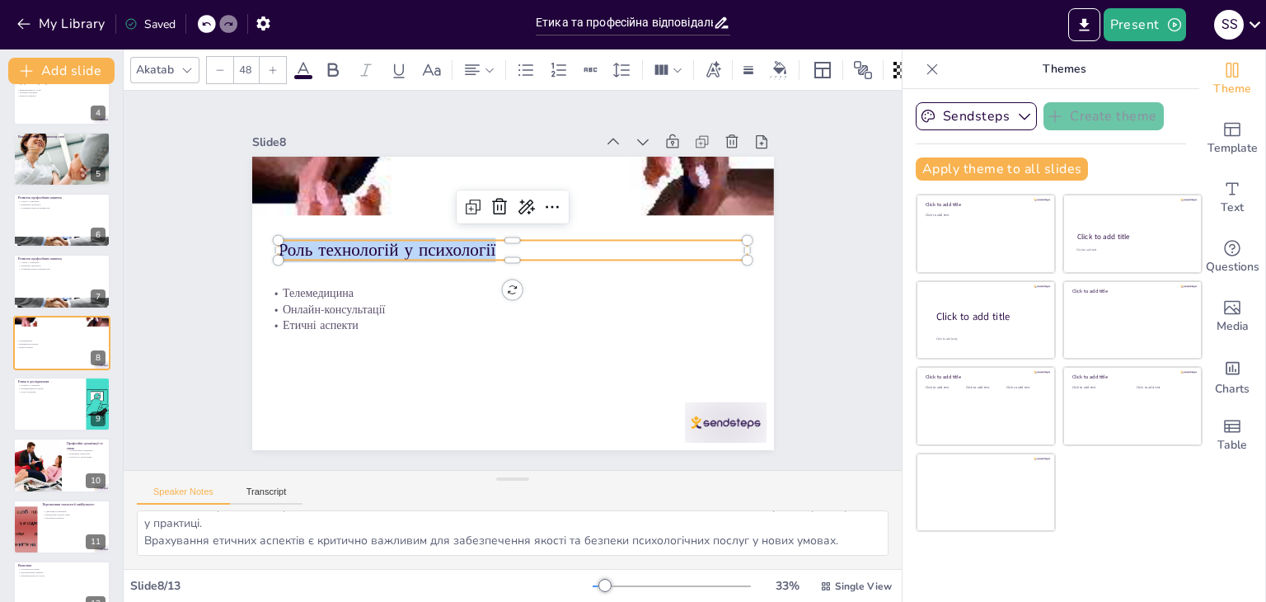
drag, startPoint x: 488, startPoint y: 250, endPoint x: 266, endPoint y: 241, distance: 221.9
click at [369, 241] on p "Роль технологій у психології" at bounding box center [535, 259] width 332 height 365
copy p "Роль технологій у психології"
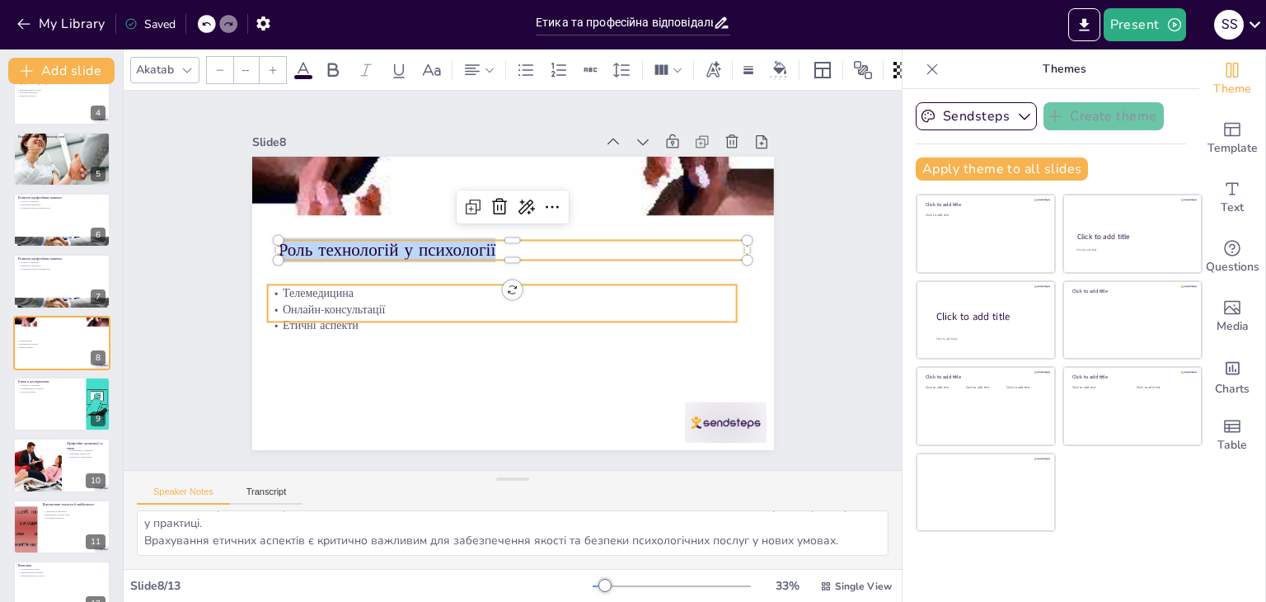
click at [301, 286] on p "Телемедицина" at bounding box center [527, 271] width 452 height 160
type input "32"
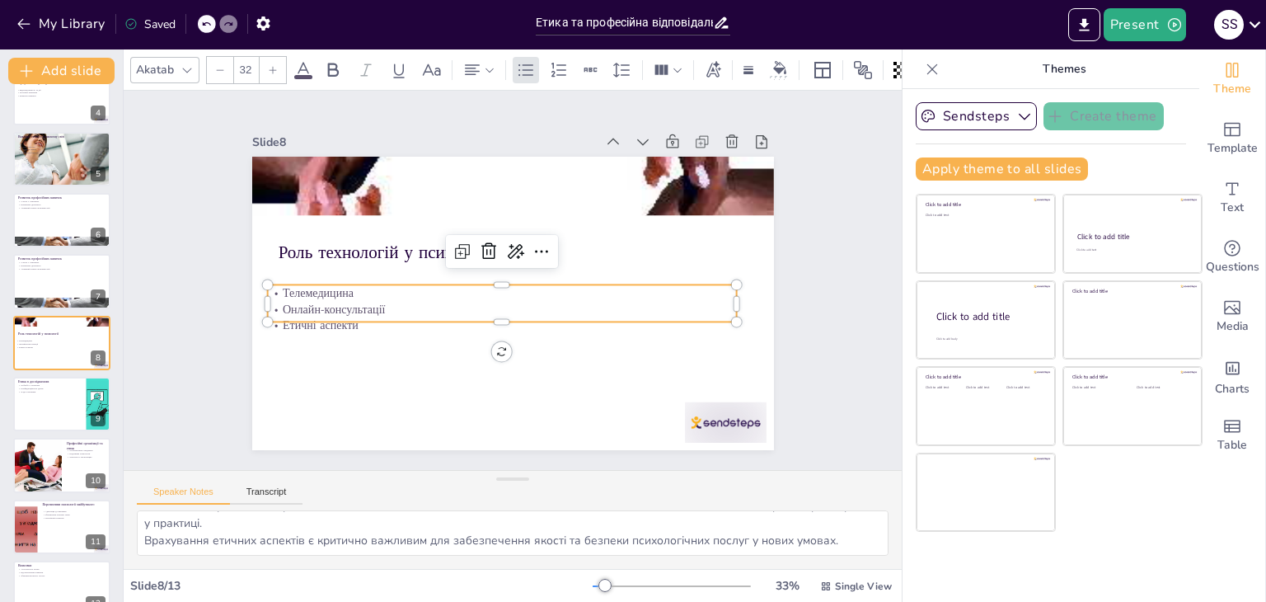
click at [467, 286] on p "Телемедицина" at bounding box center [499, 270] width 65 height 469
drag, startPoint x: 274, startPoint y: 284, endPoint x: 333, endPoint y: 312, distance: 65.3
click at [415, 312] on div "Телемедицина Онлайн-консультації Етичні аспекти" at bounding box center [487, 274] width 145 height 469
drag, startPoint x: 359, startPoint y: 314, endPoint x: 265, endPoint y: 278, distance: 100.7
click at [313, 278] on div "Телемедицина Онлайн-консультації Етичні аспекти" at bounding box center [517, 306] width 408 height 316
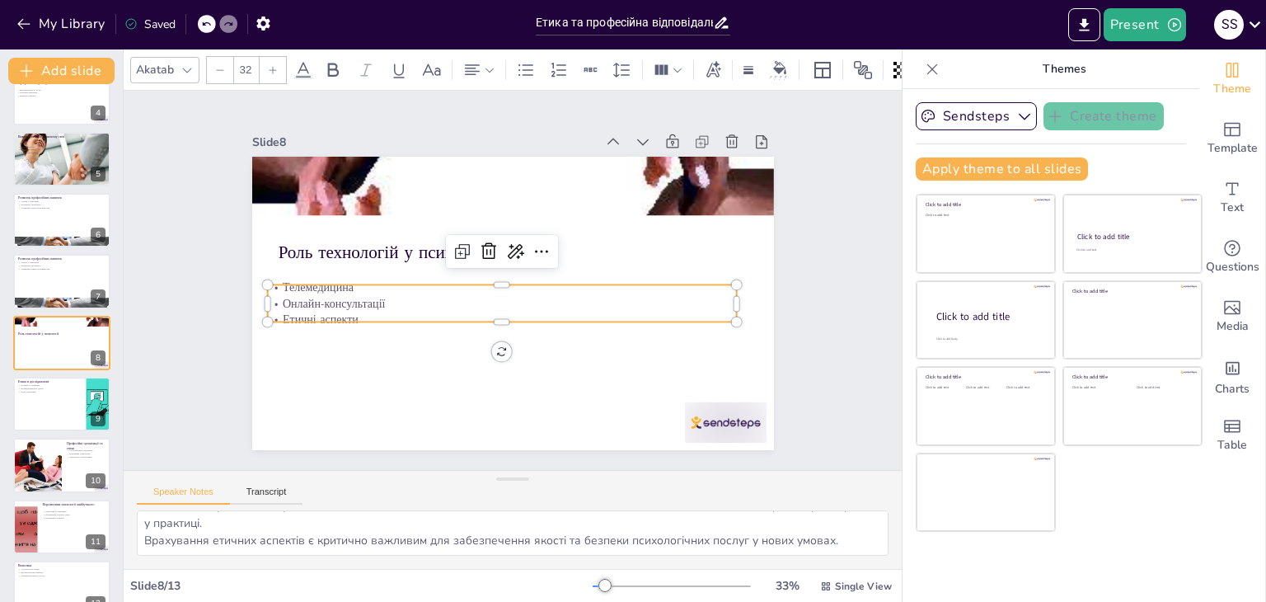
drag, startPoint x: 265, startPoint y: 278, endPoint x: 559, endPoint y: 298, distance: 294.1
click at [559, 298] on p "Онлайн-консультації" at bounding box center [529, 300] width 205 height 436
drag, startPoint x: 365, startPoint y: 313, endPoint x: 263, endPoint y: 281, distance: 107.1
click at [284, 281] on div "Телемедицина Онлайн-консультації Етичні аспекти" at bounding box center [518, 255] width 469 height 145
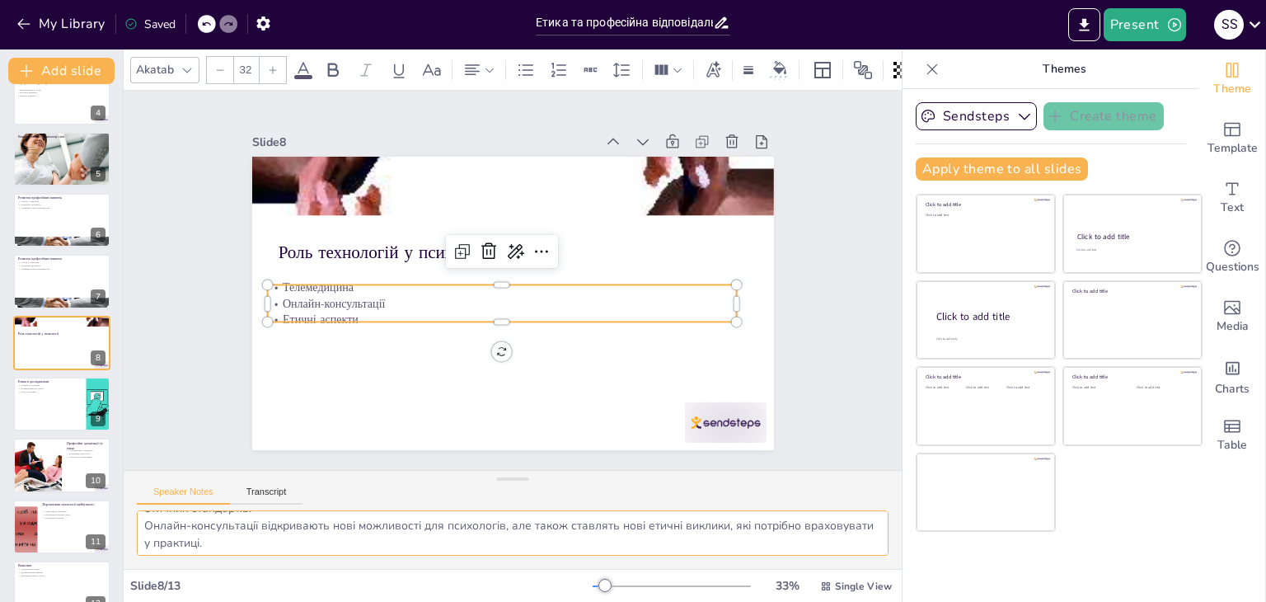
scroll to position [55, 0]
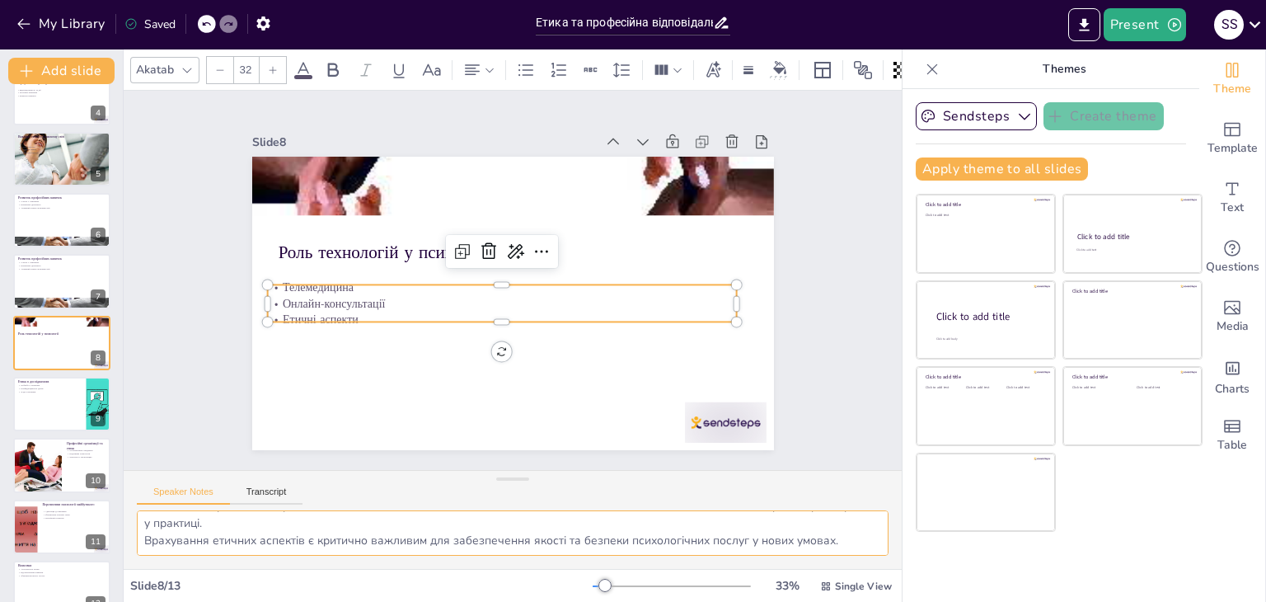
drag, startPoint x: 143, startPoint y: 521, endPoint x: 854, endPoint y: 556, distance: 712.2
click at [854, 556] on div "Телемедицина є новим підходом у психології, що дозволяє надавати послуги віддал…" at bounding box center [513, 539] width 778 height 59
click at [46, 393] on div at bounding box center [61, 404] width 99 height 56
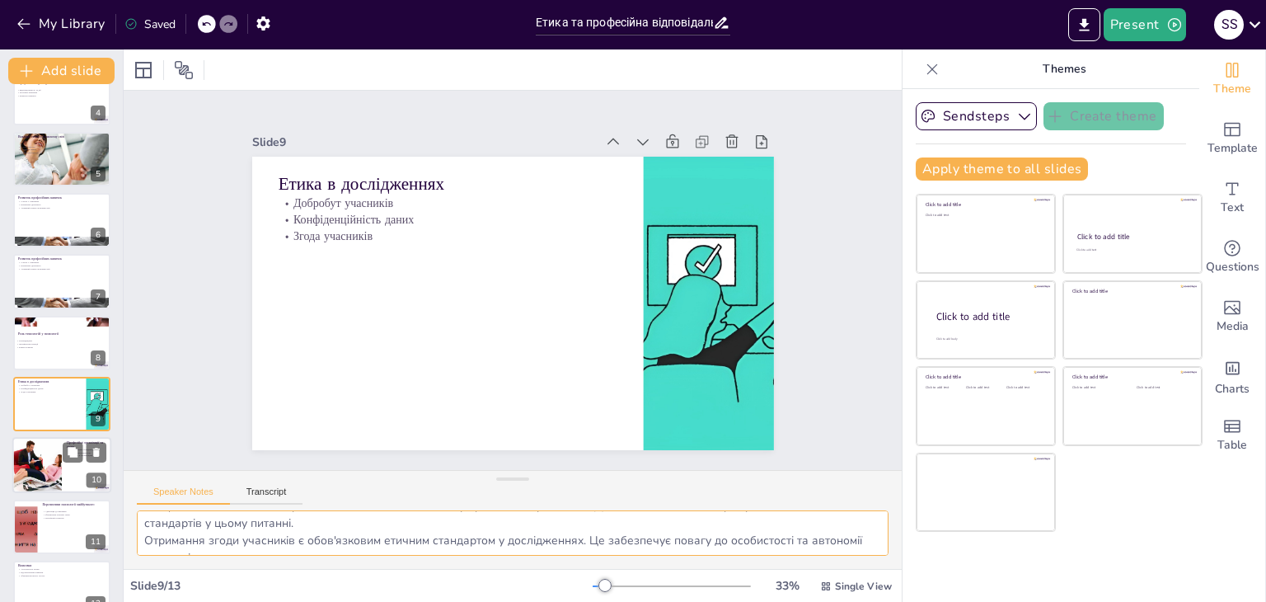
scroll to position [272, 0]
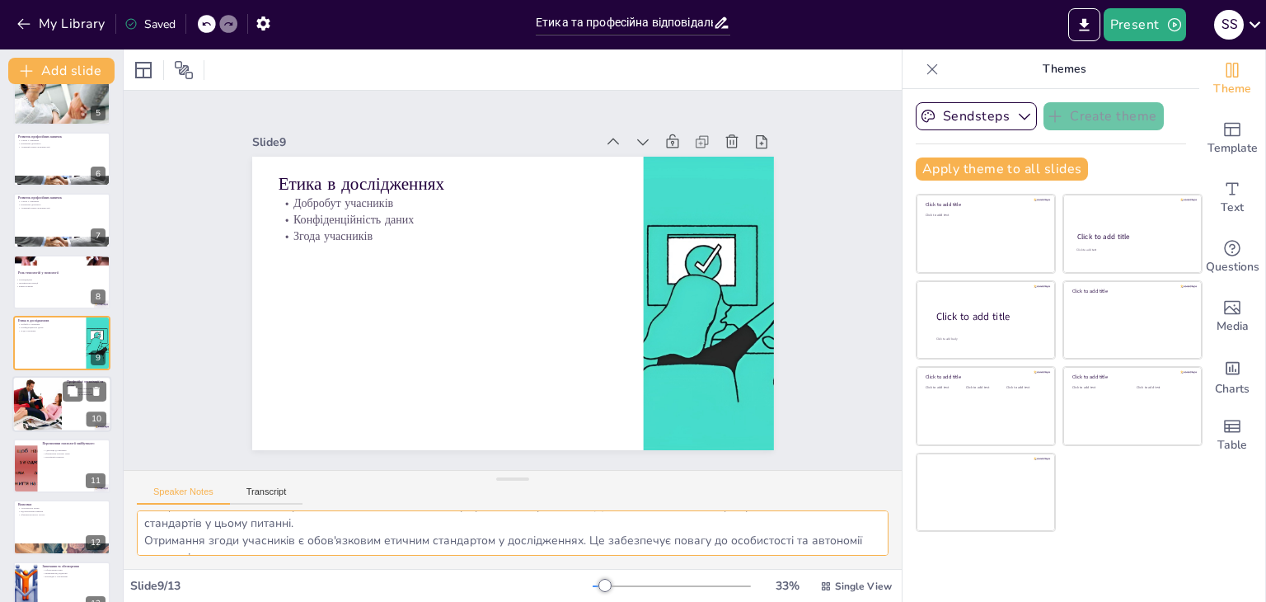
click at [33, 406] on div at bounding box center [36, 405] width 83 height 56
type textarea "Професійні організації встановлюють етичні стандарти, які допомагають психолога…"
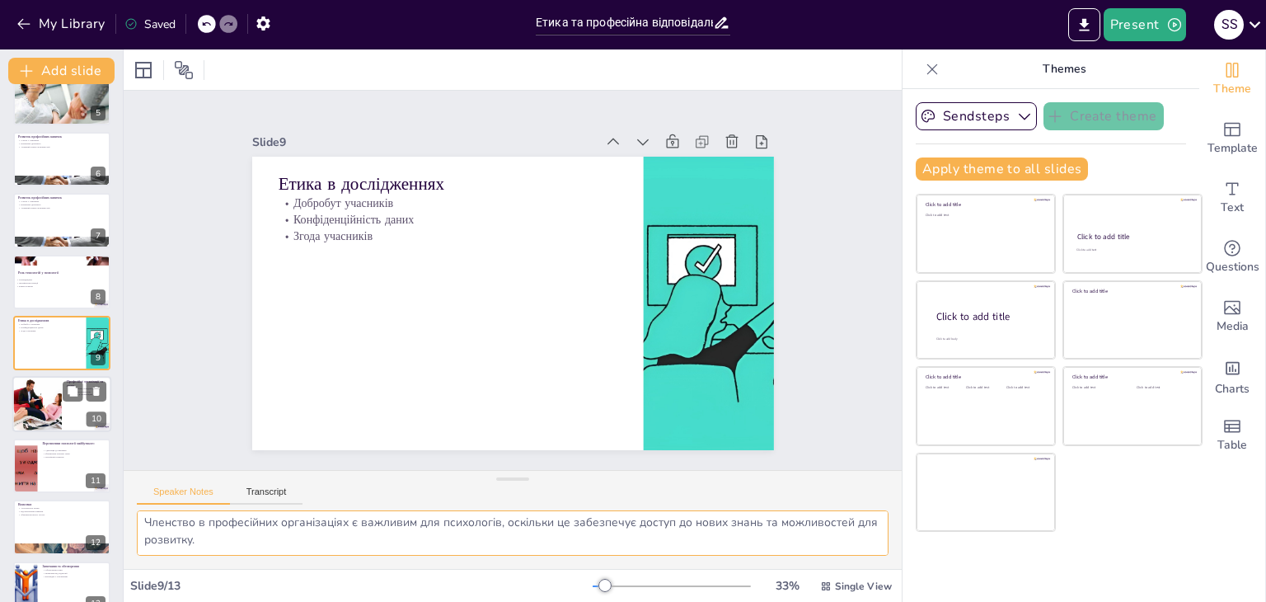
scroll to position [299, 0]
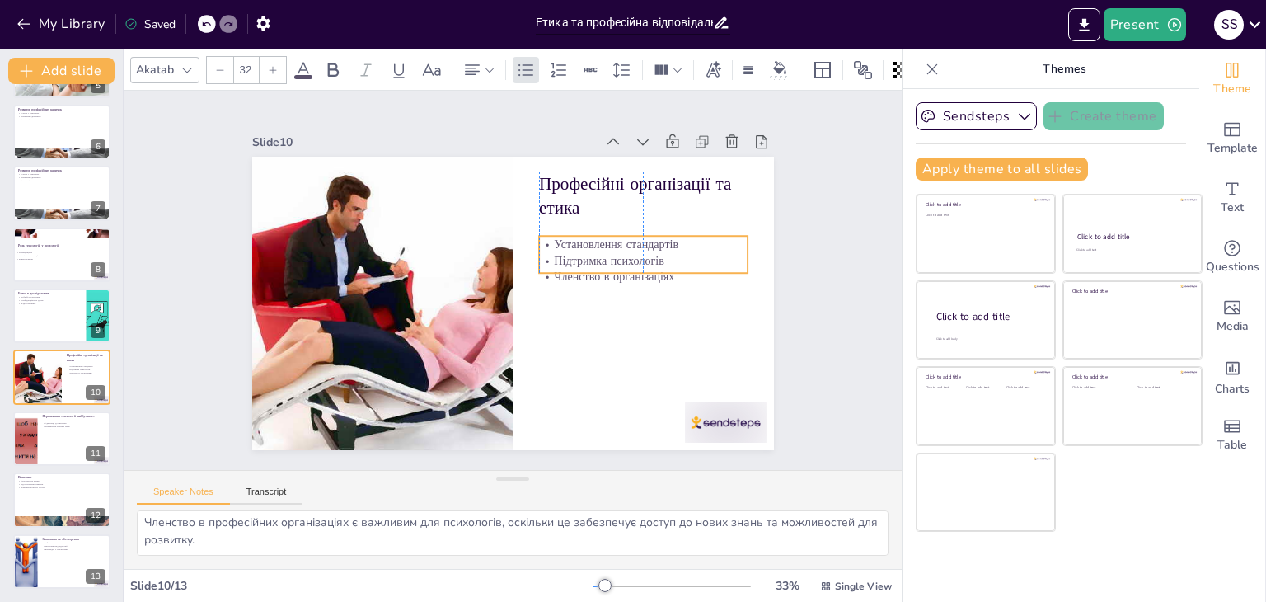
drag, startPoint x: 587, startPoint y: 248, endPoint x: 590, endPoint y: 274, distance: 25.8
click at [590, 302] on p "Членство в організаціях" at bounding box center [557, 404] width 80 height 204
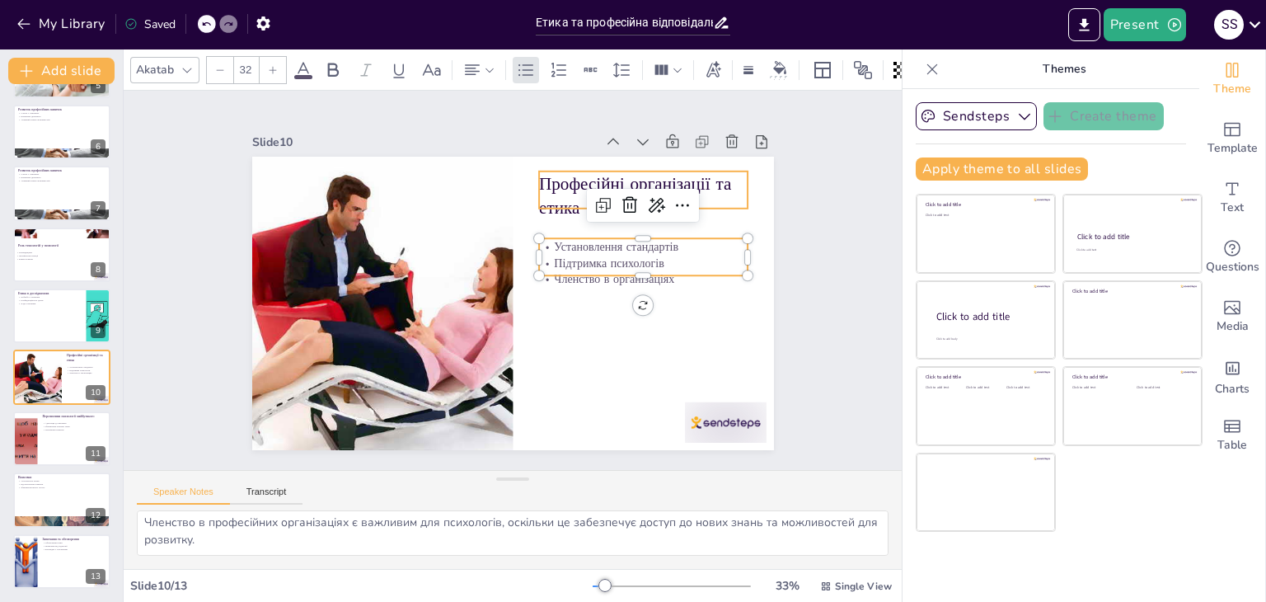
click at [560, 202] on div "Професійні організації та етика Установлення стандартів Підтримка психологів Чл…" at bounding box center [491, 284] width 396 height 571
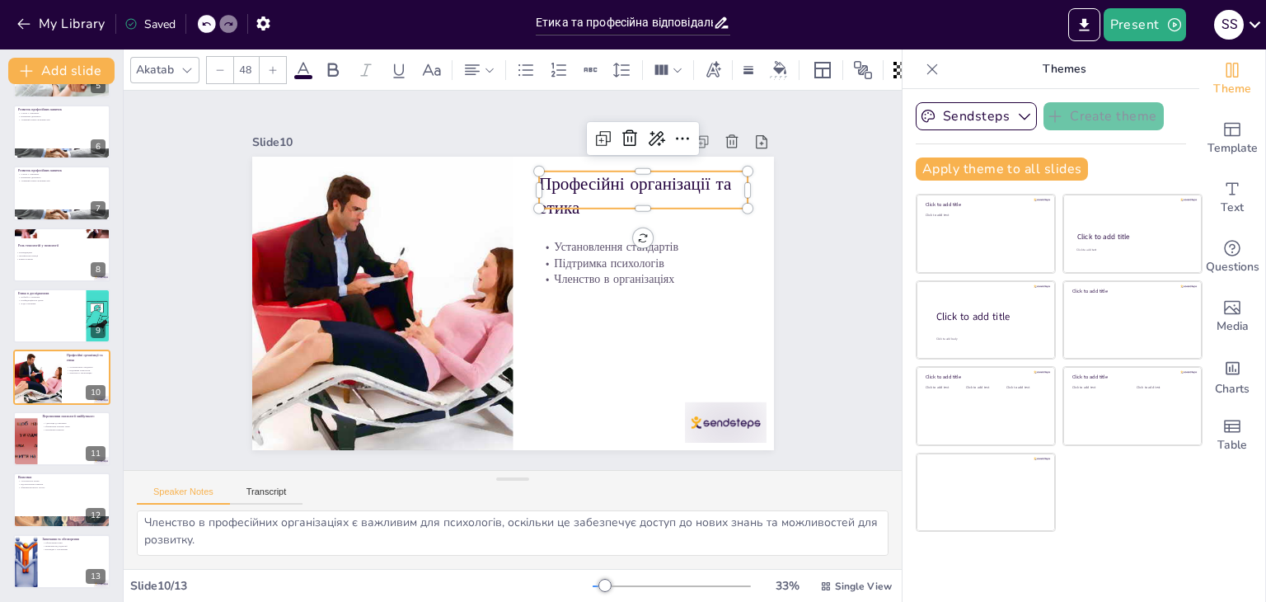
click at [481, 314] on div at bounding box center [376, 331] width 209 height 35
click at [577, 237] on p "Професійні організації та етика" at bounding box center [658, 336] width 162 height 198
click at [498, 343] on p "Професійні організації та етика" at bounding box center [391, 378] width 213 height 70
click at [571, 340] on p "Професійні організації та етика" at bounding box center [489, 434] width 176 height 188
drag, startPoint x: 571, startPoint y: 202, endPoint x: 530, endPoint y: 181, distance: 46.4
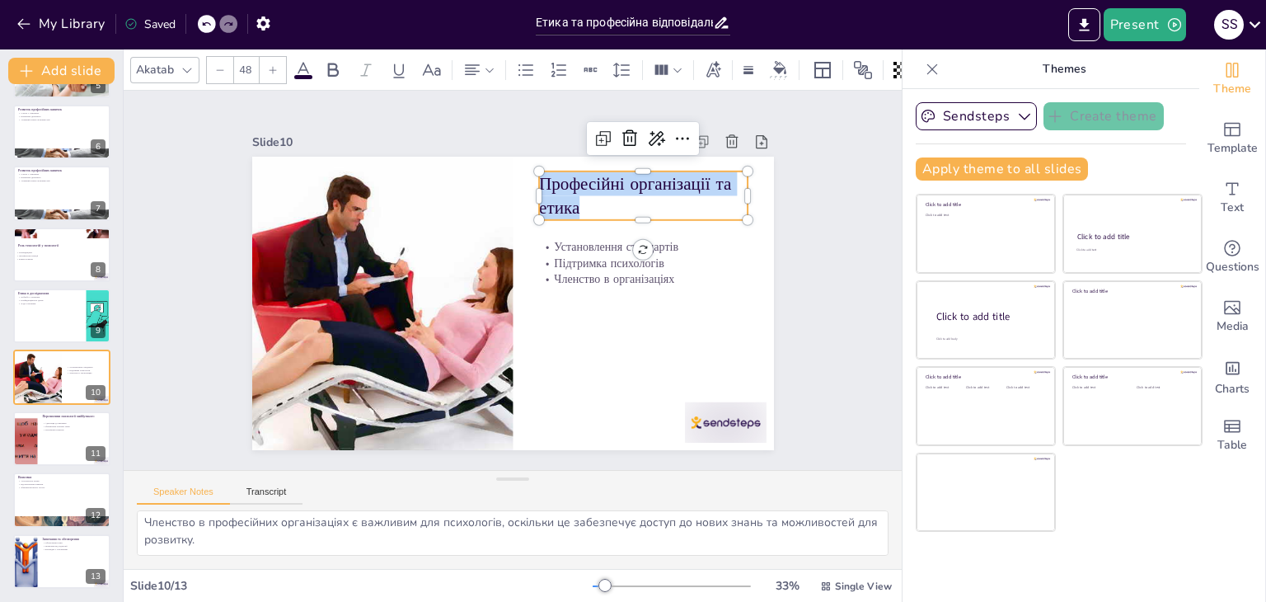
click at [452, 181] on p "Професійні організації та етика" at bounding box center [428, 149] width 49 height 209
click at [501, 312] on p "Установлення стандартів" at bounding box center [400, 352] width 204 height 80
type input "32"
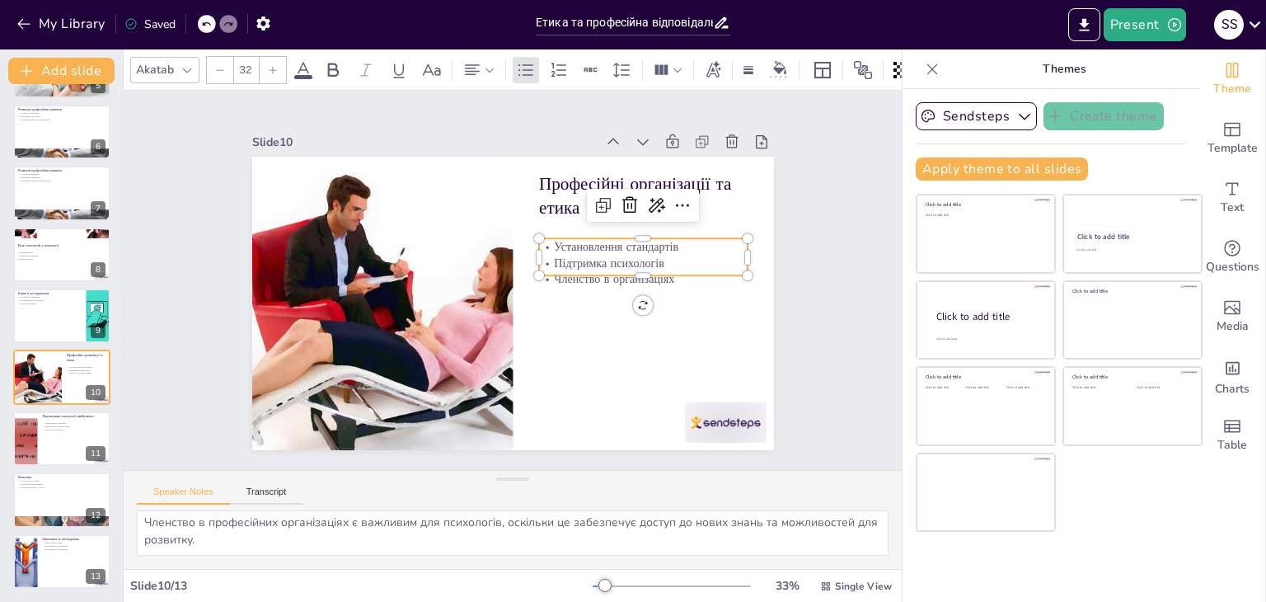
click at [532, 316] on p "Установлення стандартів" at bounding box center [464, 405] width 136 height 178
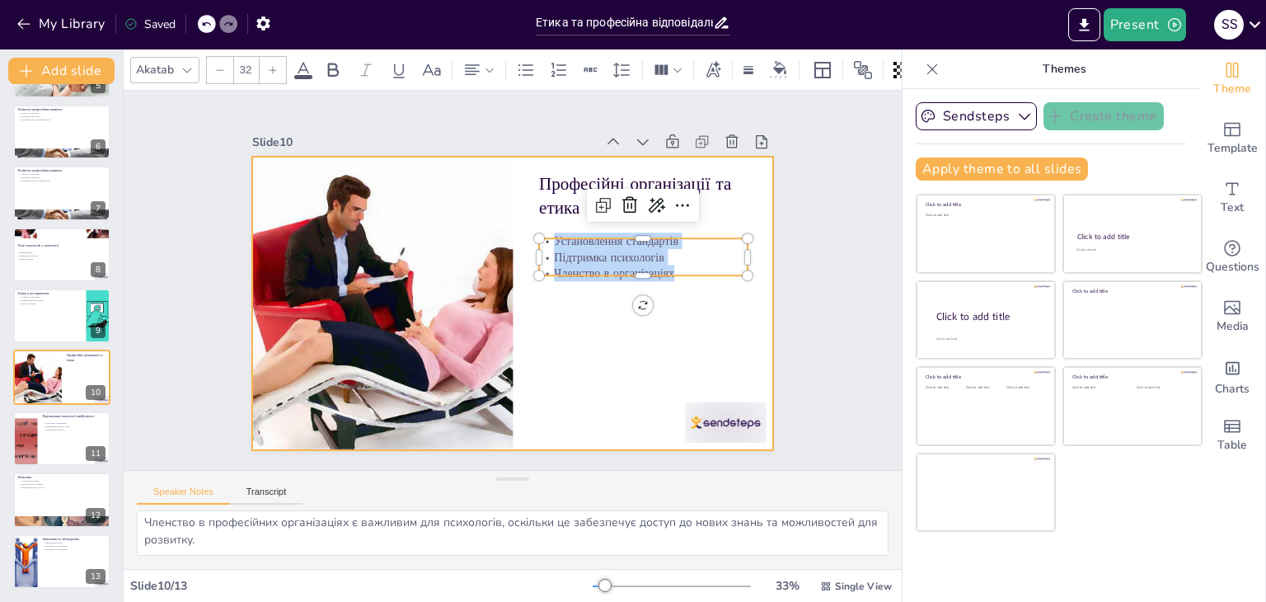
drag, startPoint x: 537, startPoint y: 233, endPoint x: 659, endPoint y: 278, distance: 129.8
click at [659, 278] on div "Професійні організації та етика Установлення стандартів Підтримка психологів Чл…" at bounding box center [536, 278] width 346 height 550
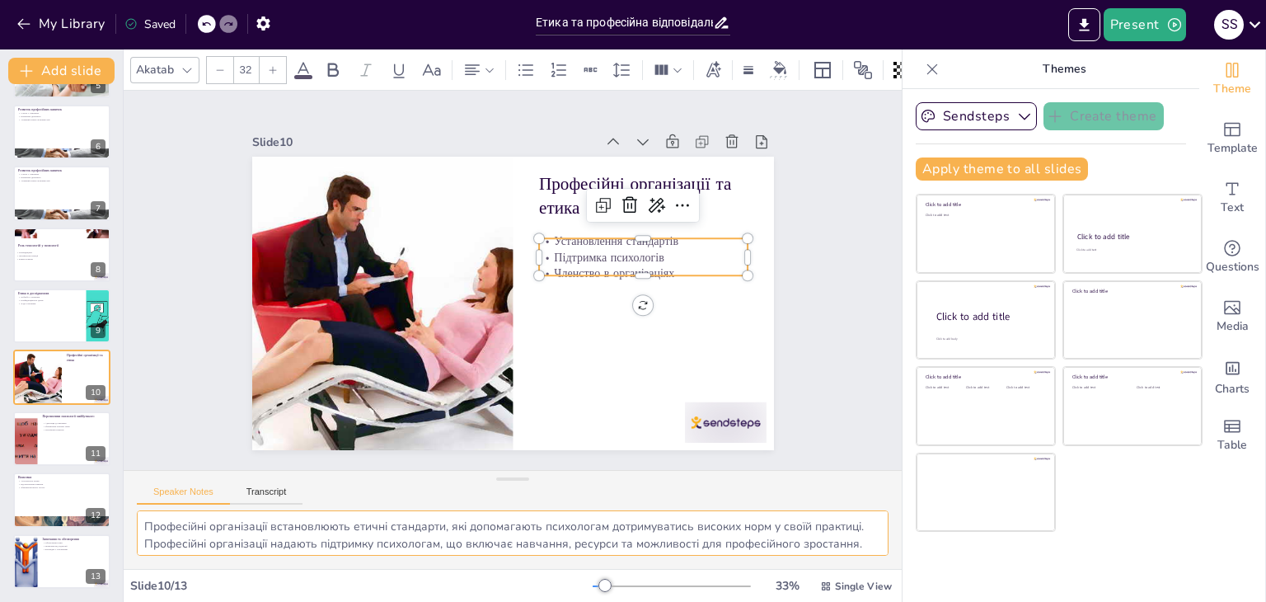
scroll to position [73, 0]
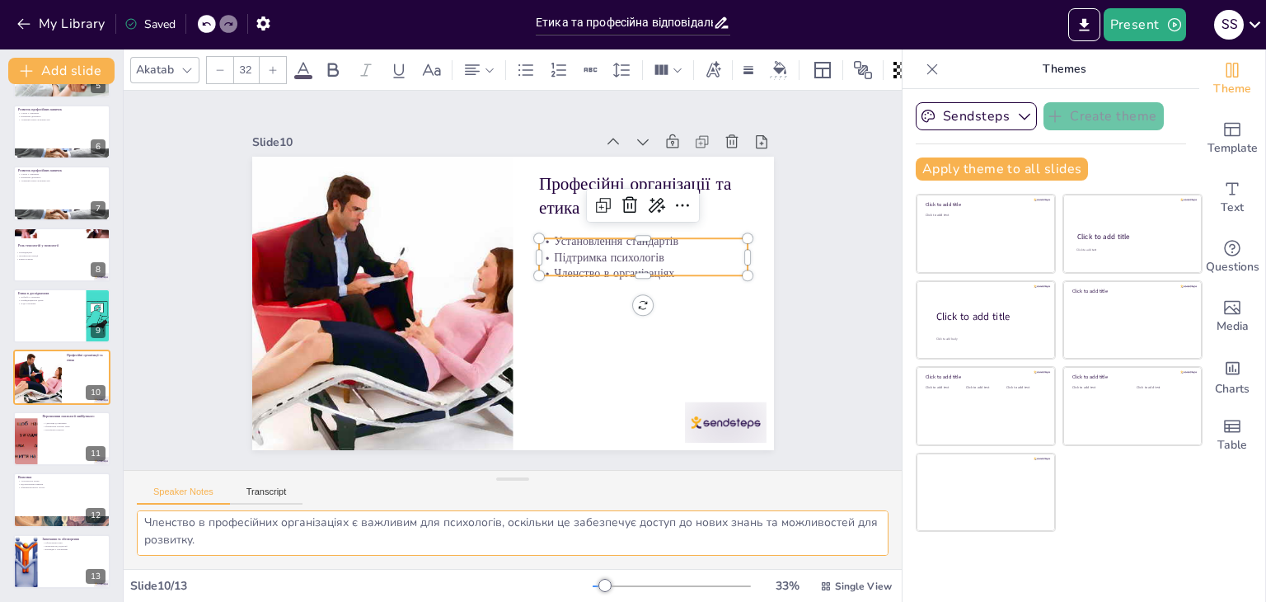
drag, startPoint x: 139, startPoint y: 522, endPoint x: 260, endPoint y: 562, distance: 126.9
click at [260, 562] on div "Професійні організації встановлюють етичні стандарти, які допомагають психолога…" at bounding box center [513, 539] width 778 height 59
click at [42, 446] on div at bounding box center [61, 438] width 99 height 56
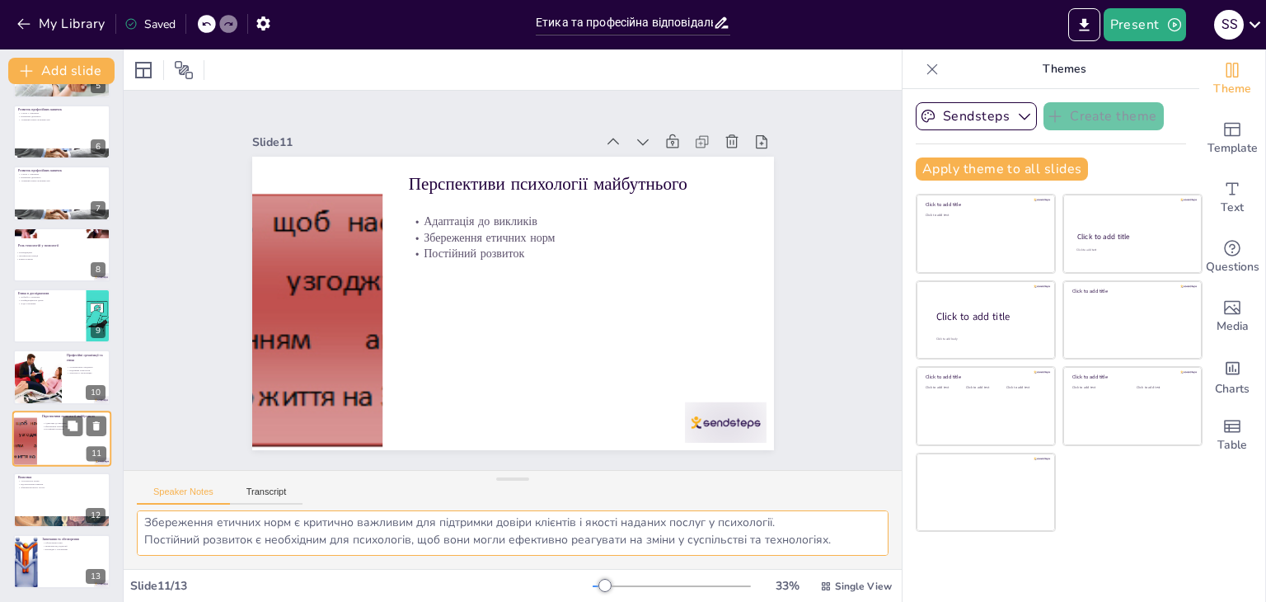
scroll to position [38, 0]
click at [30, 495] on div at bounding box center [61, 499] width 99 height 56
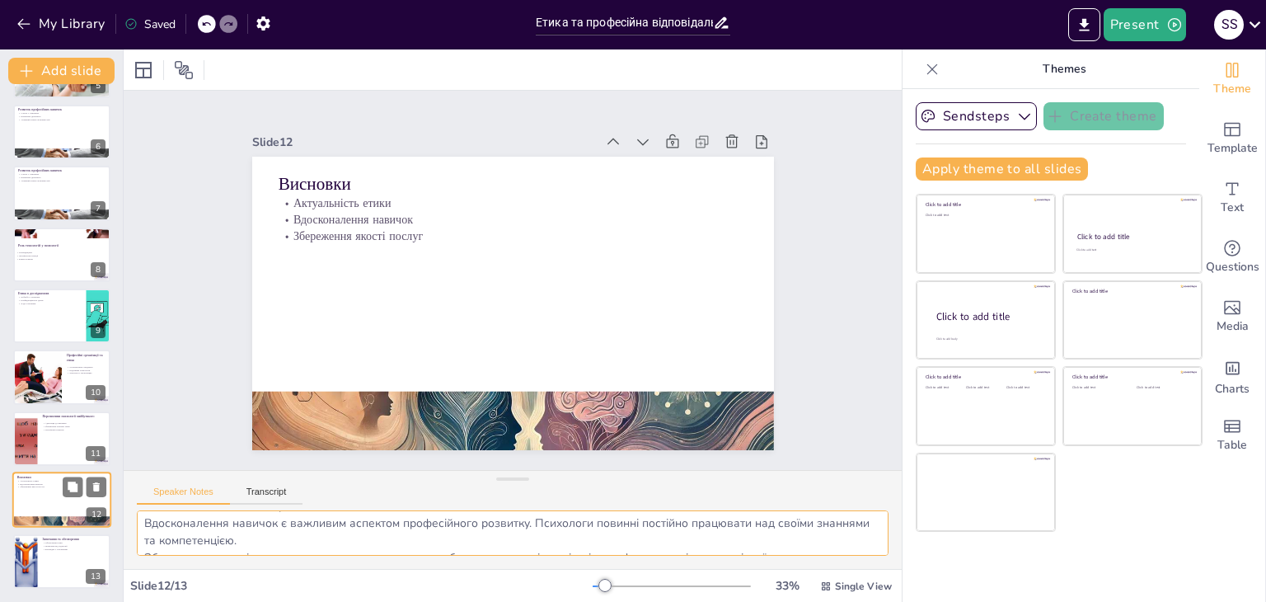
scroll to position [55, 0]
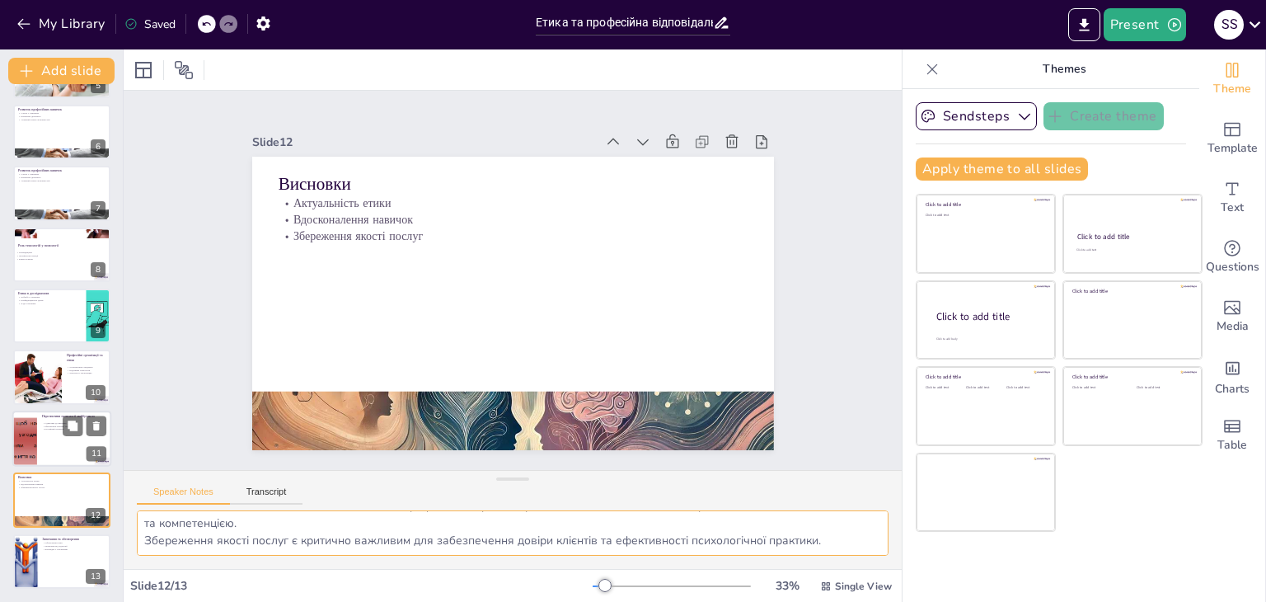
click at [38, 416] on div at bounding box center [61, 438] width 99 height 56
type textarea "Адаптація до нових викликів є важливою для психологів, оскільки це дозволяє їм …"
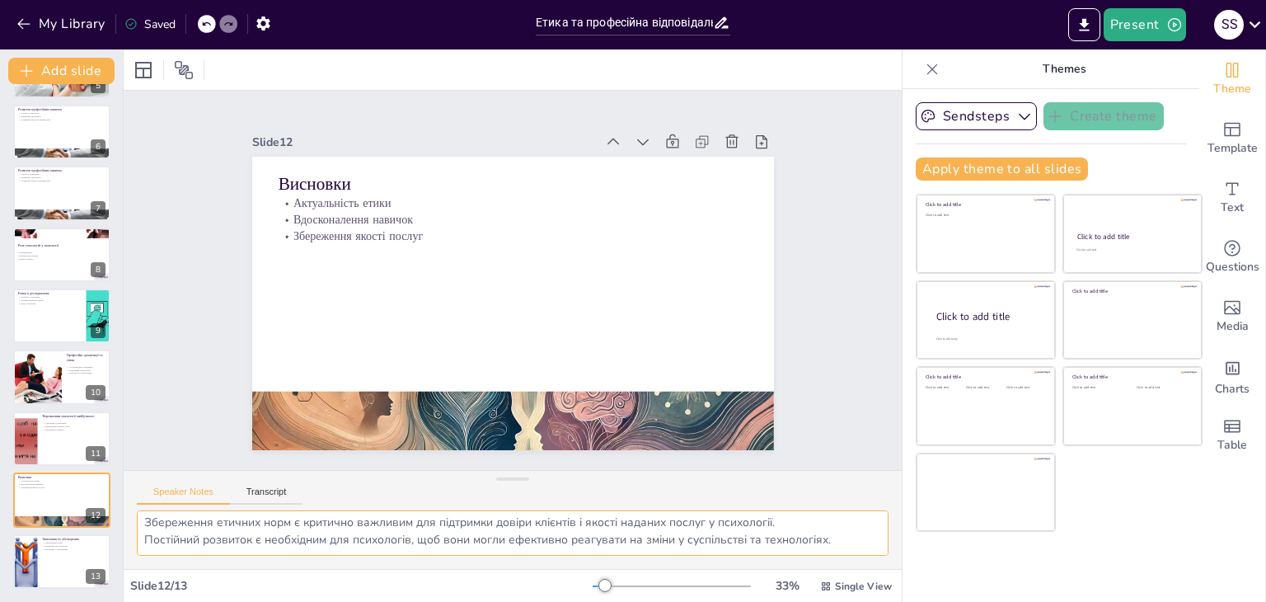
scroll to position [38, 0]
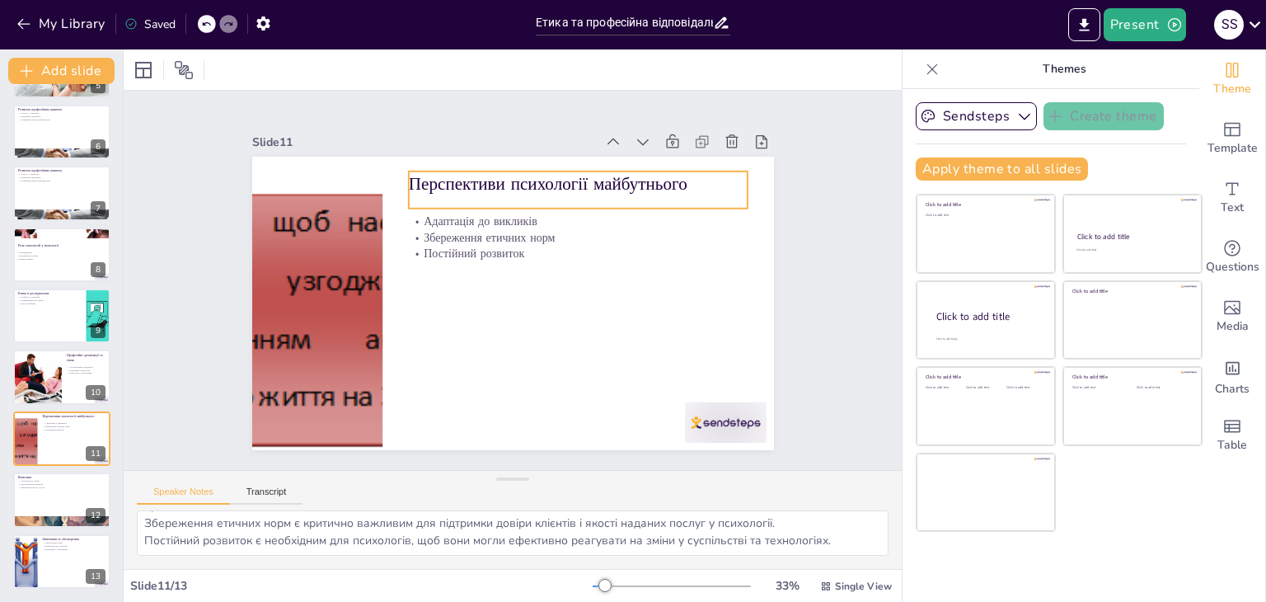
click at [598, 314] on p "Перспективи психології майбутнього" at bounding box center [428, 361] width 337 height 94
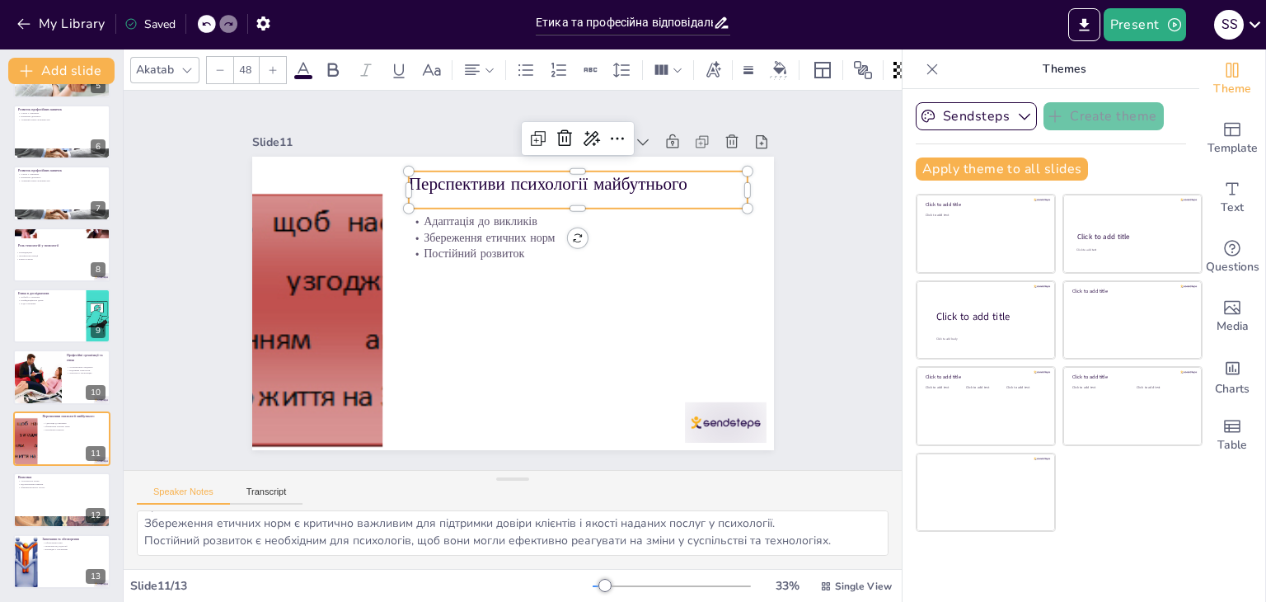
click at [663, 260] on p "Перспективи психології майбутнього" at bounding box center [541, 394] width 245 height 268
drag, startPoint x: 645, startPoint y: 185, endPoint x: 391, endPoint y: 185, distance: 253.0
click at [391, 185] on div "Адаптація до викликів Збереження етичних норм Постійний розвиток Перспективи пс…" at bounding box center [503, 259] width 596 height 481
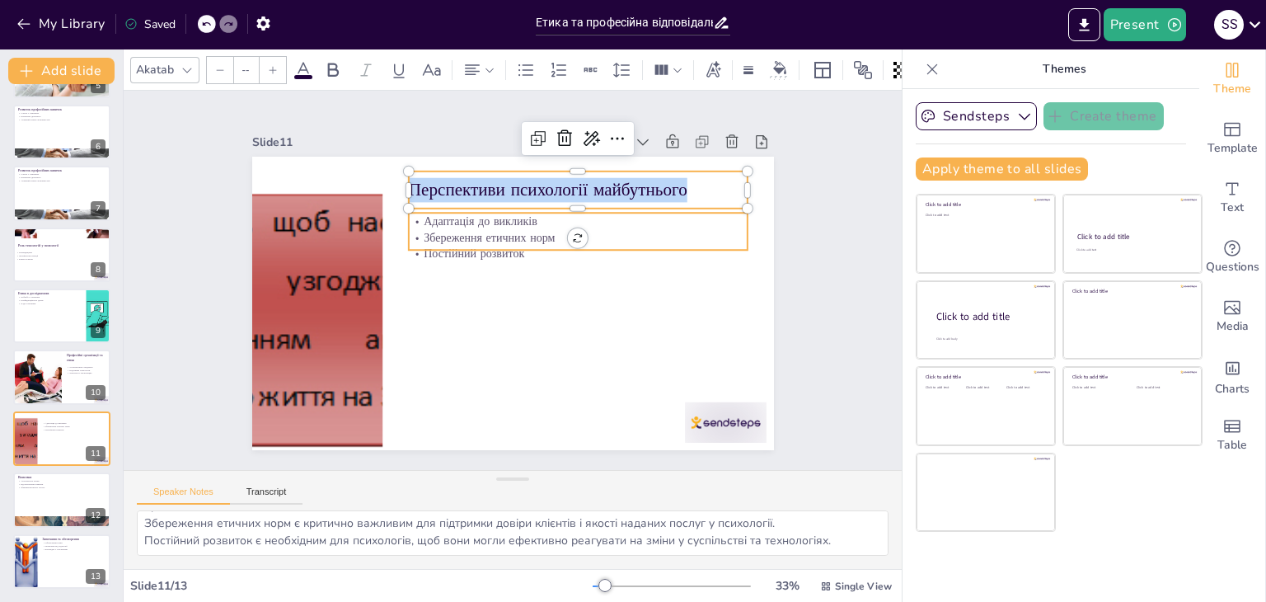
click at [406, 237] on p "Адаптація до викликів" at bounding box center [512, 368] width 239 height 263
type input "32"
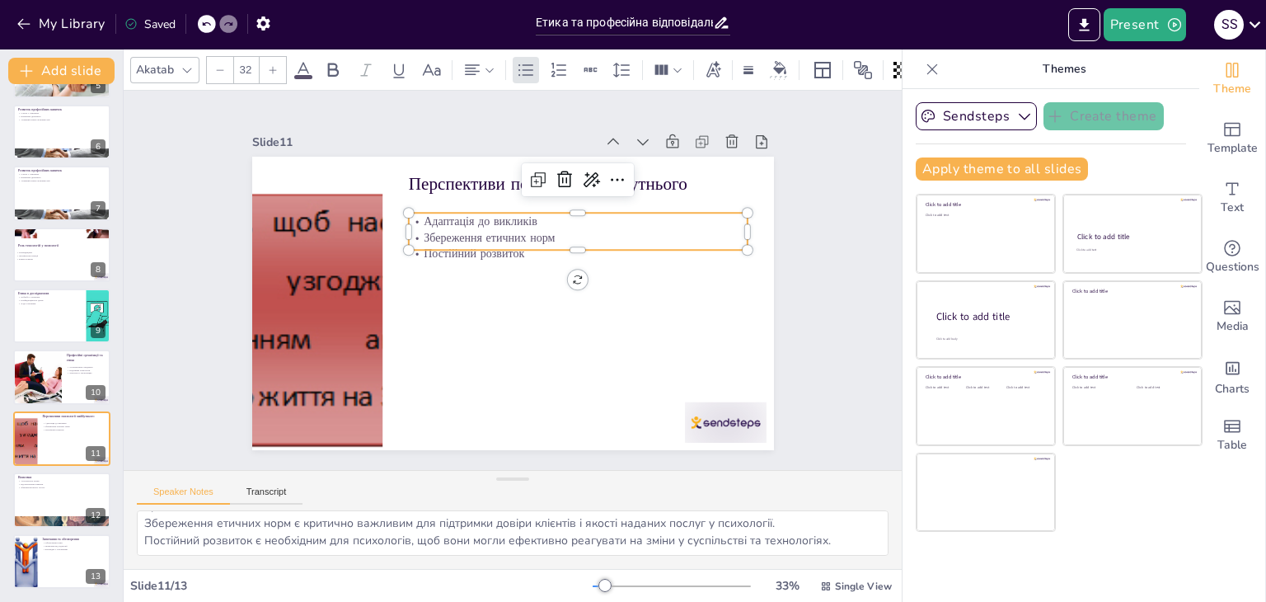
click at [406, 211] on p "Адаптація до викликів" at bounding box center [431, 245] width 153 height 316
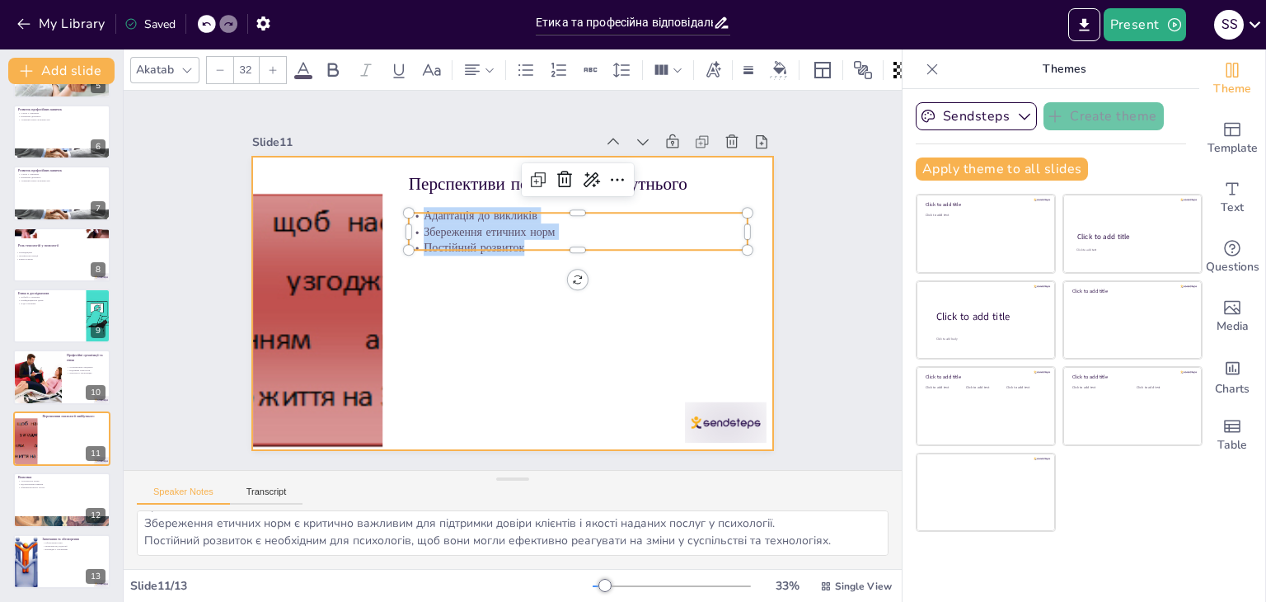
drag, startPoint x: 407, startPoint y: 211, endPoint x: 516, endPoint y: 237, distance: 111.8
click at [540, 256] on div "Перспективи психології майбутнього Адаптація до викликів Збереження етичних нор…" at bounding box center [495, 296] width 567 height 584
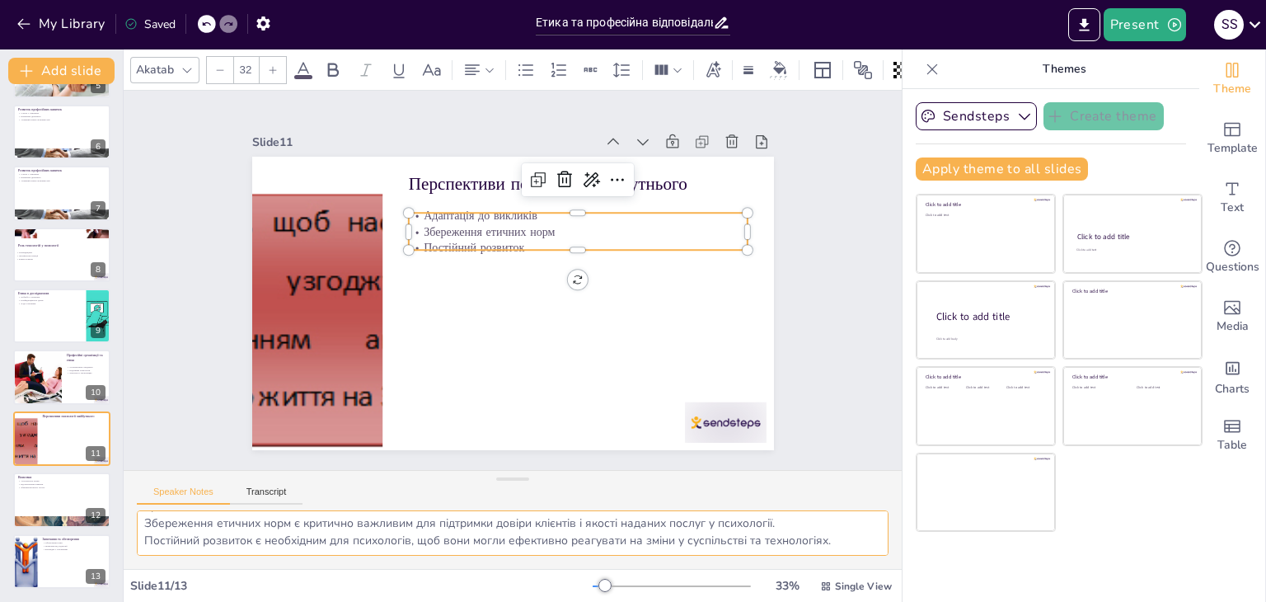
drag, startPoint x: 137, startPoint y: 515, endPoint x: 847, endPoint y: 556, distance: 711.7
click at [847, 556] on div "Адаптація до нових викликів є важливою для психологів, оскільки це дозволяє їм …" at bounding box center [513, 539] width 778 height 59
click at [30, 499] on div at bounding box center [61, 499] width 99 height 56
type textarea "Актуальність етики в психології зростає в умовах швидких змін. Психологи повинн…"
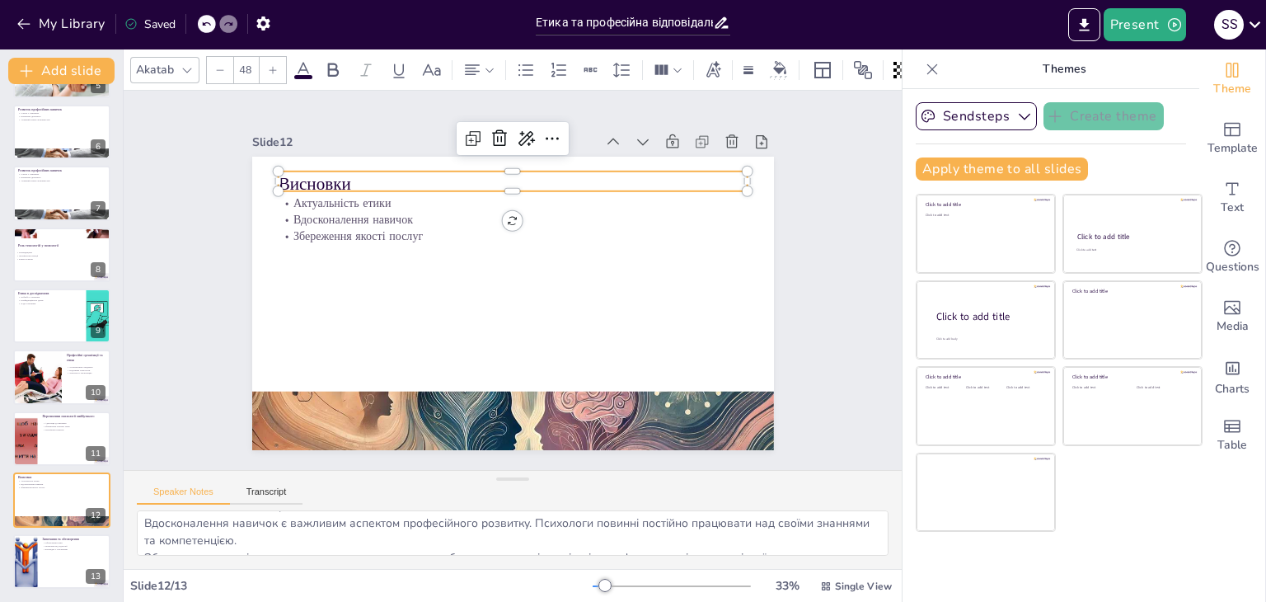
click at [521, 176] on p "Висновки" at bounding box center [605, 310] width 168 height 454
click at [521, 176] on p "Висновки" at bounding box center [604, 310] width 167 height 454
drag, startPoint x: 337, startPoint y: 175, endPoint x: 267, endPoint y: 173, distance: 70.1
click at [401, 173] on p "Висновки" at bounding box center [413, 280] width 25 height 470
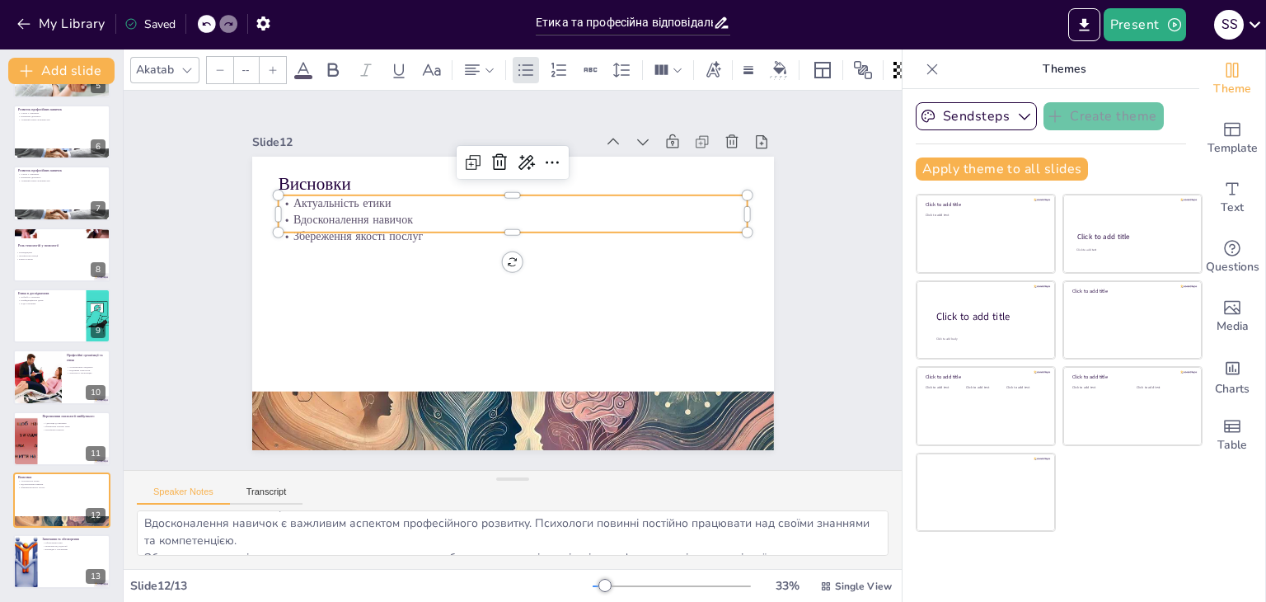
type input "32"
click at [407, 194] on p "Актуальність етики" at bounding box center [570, 332] width 326 height 360
click at [506, 194] on p "Актуальність етики" at bounding box center [586, 304] width 160 height 452
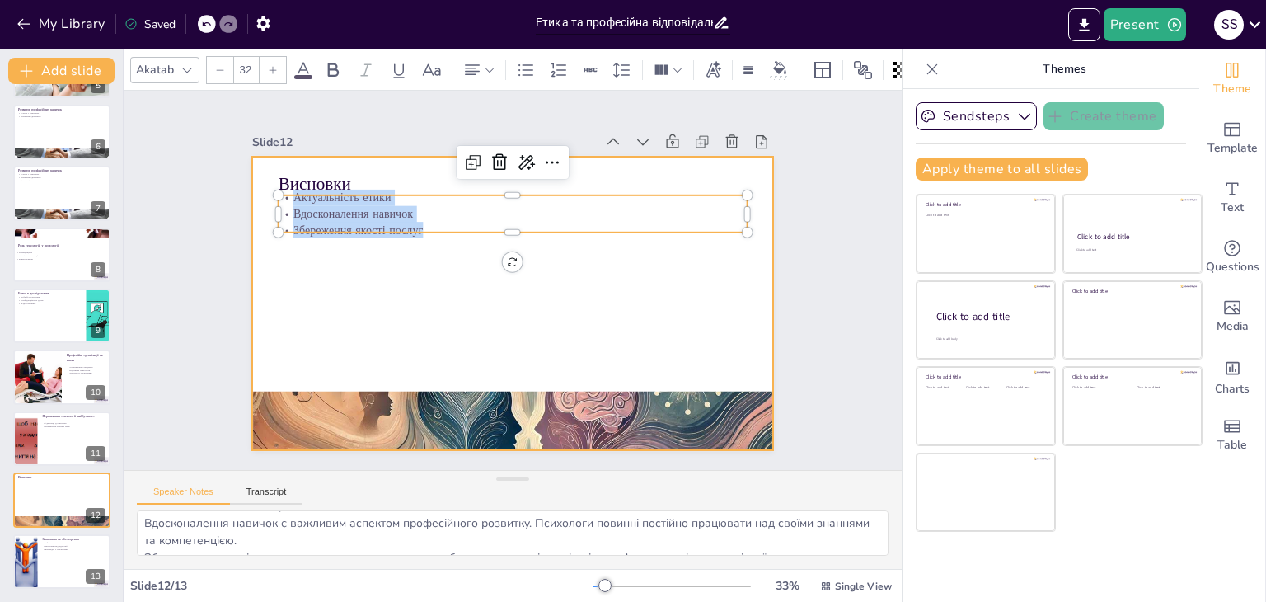
drag, startPoint x: 283, startPoint y: 194, endPoint x: 421, endPoint y: 238, distance: 145.4
click at [421, 238] on div "Висновки Актуальність етики Вдосконалення навичок Збереження якості послуг" at bounding box center [536, 283] width 346 height 550
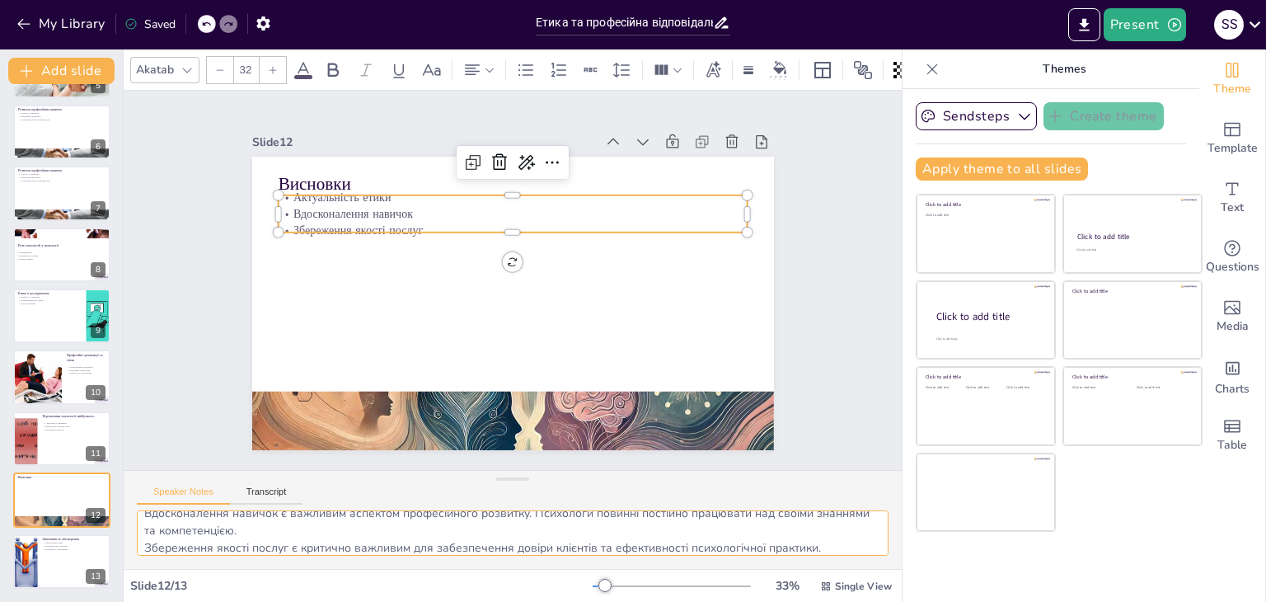
scroll to position [55, 0]
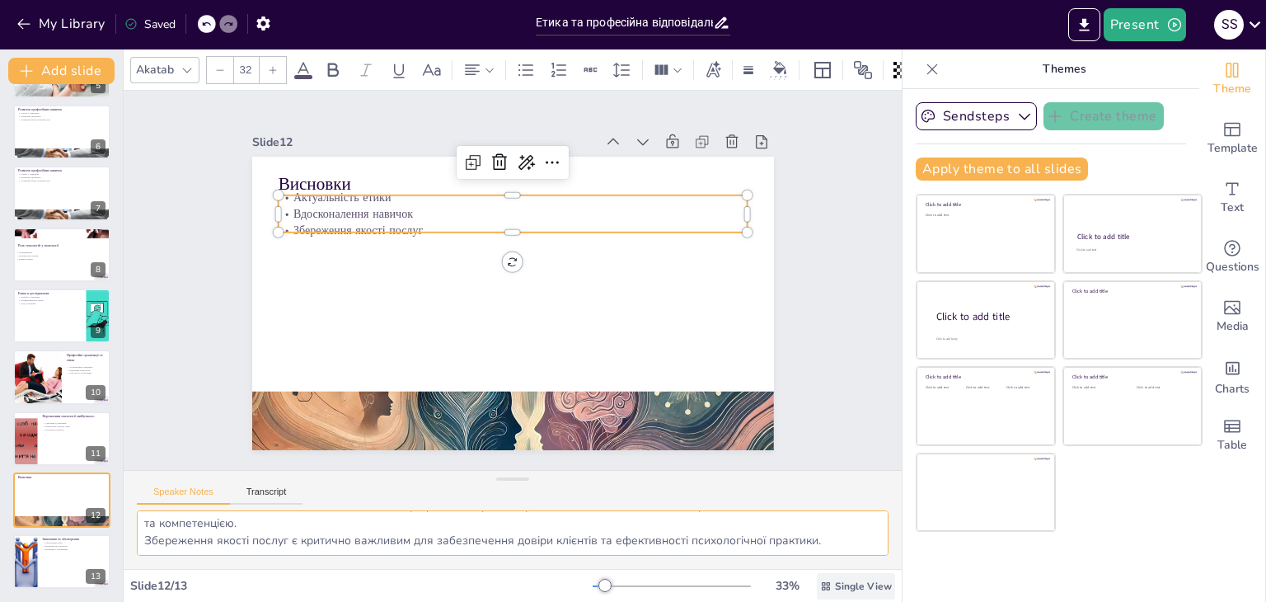
drag, startPoint x: 138, startPoint y: 524, endPoint x: 847, endPoint y: 571, distance: 711.2
click at [847, 571] on div "Akatab 32 Slide 1 Професійний розвиток майбутнього психолога Ця презентація роз…" at bounding box center [513, 325] width 778 height 552
